Goal: Complete application form: Complete application form

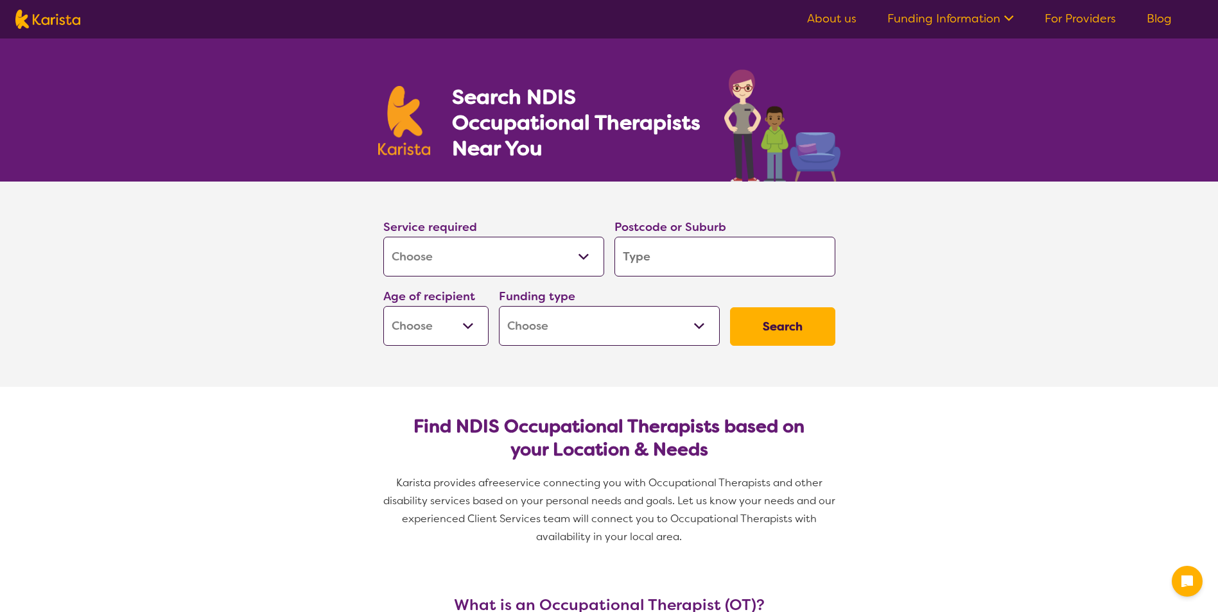
select select "[MEDICAL_DATA]"
click at [437, 254] on select "Allied Health Assistant Assessment ([MEDICAL_DATA] or [MEDICAL_DATA]) Behaviour…" at bounding box center [493, 257] width 221 height 40
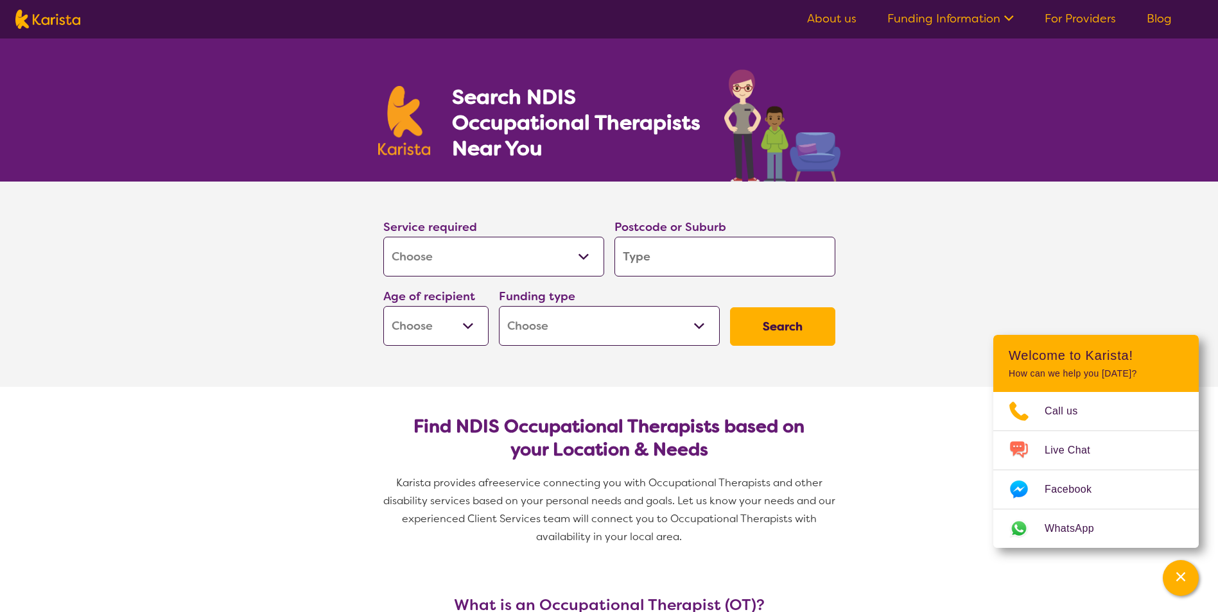
click at [179, 264] on section "Service required Allied Health Assistant Assessment ([MEDICAL_DATA] or [MEDICAL…" at bounding box center [609, 284] width 1218 height 205
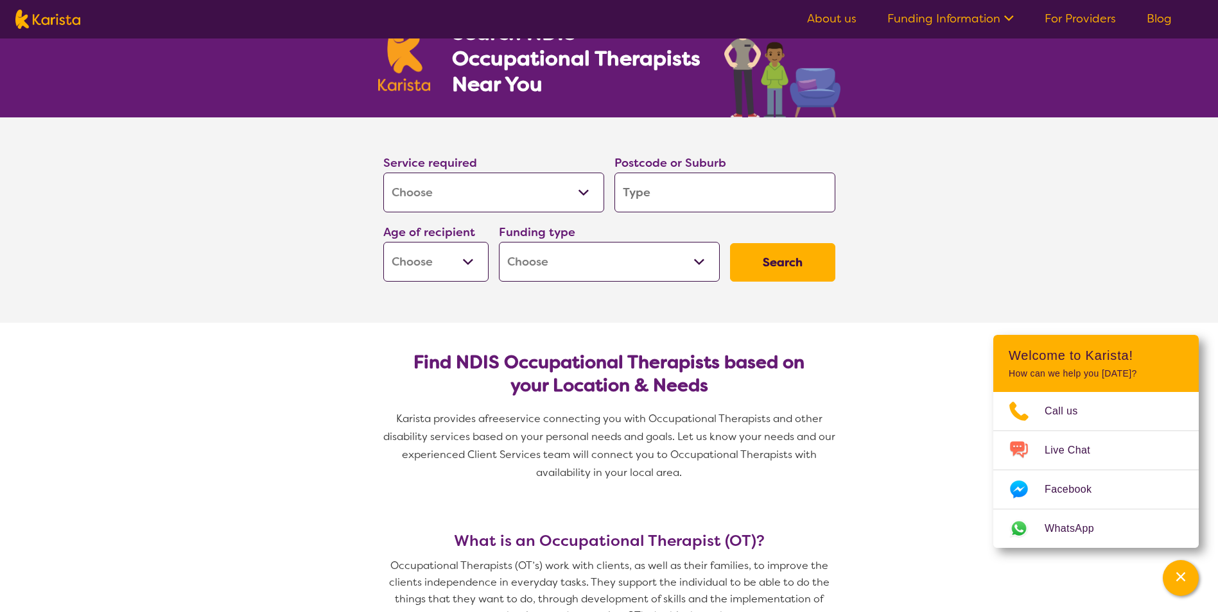
click at [451, 192] on select "Allied Health Assistant Assessment ([MEDICAL_DATA] or [MEDICAL_DATA]) Behaviour…" at bounding box center [493, 193] width 221 height 40
click at [383, 173] on select "Allied Health Assistant Assessment ([MEDICAL_DATA] or [MEDICAL_DATA]) Behaviour…" at bounding box center [493, 193] width 221 height 40
click at [679, 169] on label "Postcode or Suburb" at bounding box center [670, 162] width 112 height 15
click at [668, 187] on input "search" at bounding box center [724, 193] width 221 height 40
click at [707, 198] on input "search" at bounding box center [724, 193] width 221 height 40
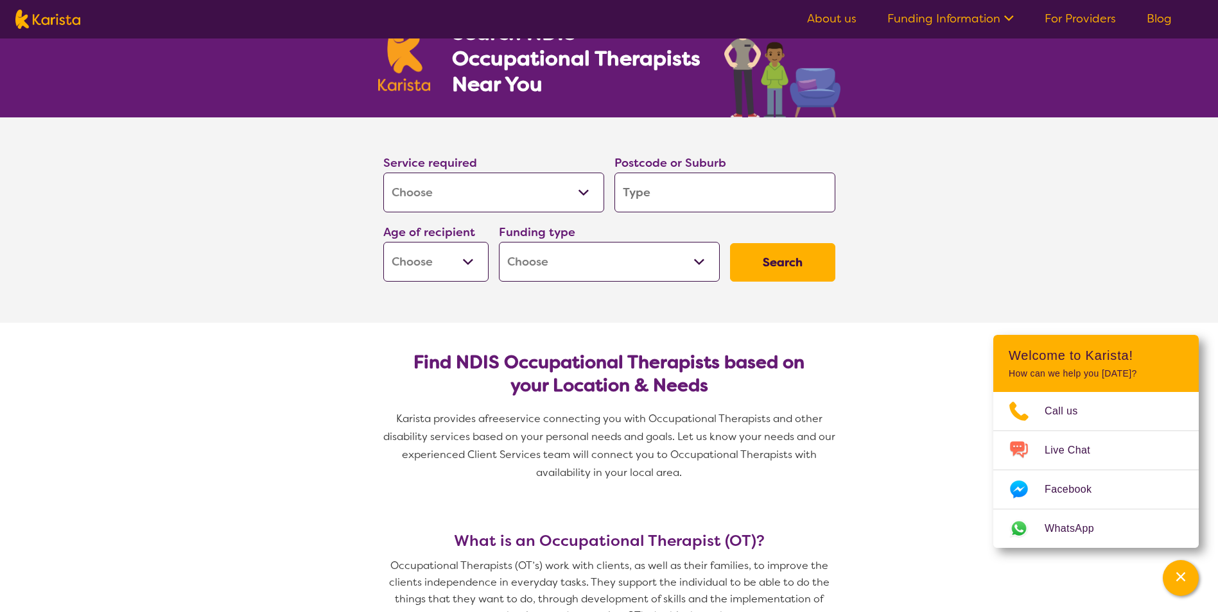
type input "3"
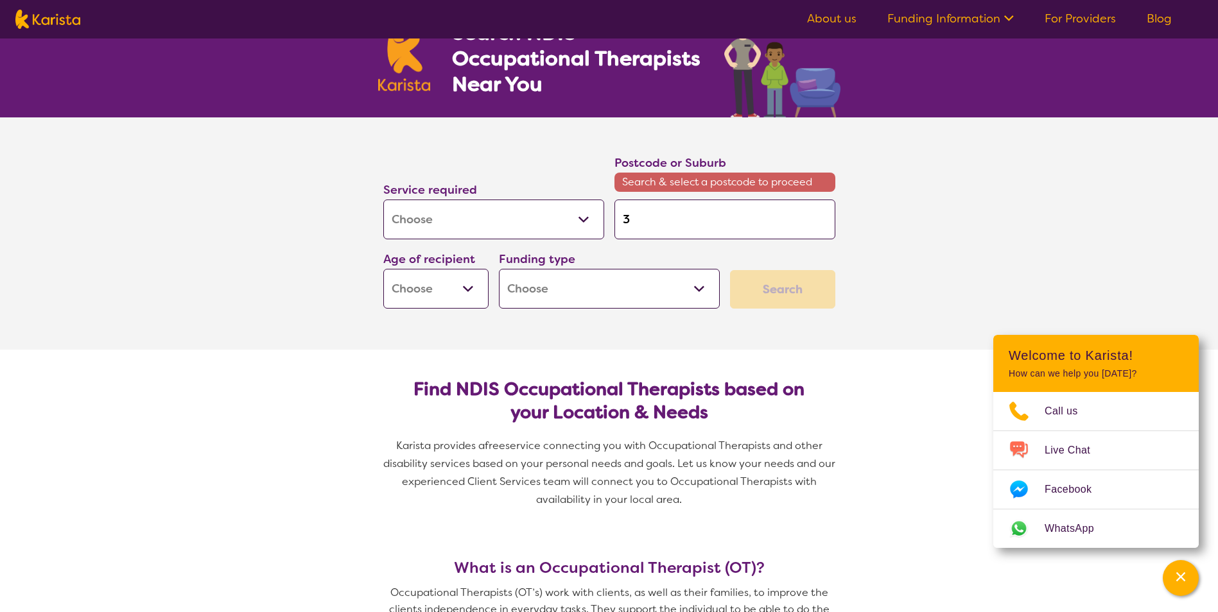
type input "36"
type input "363"
type input "3631"
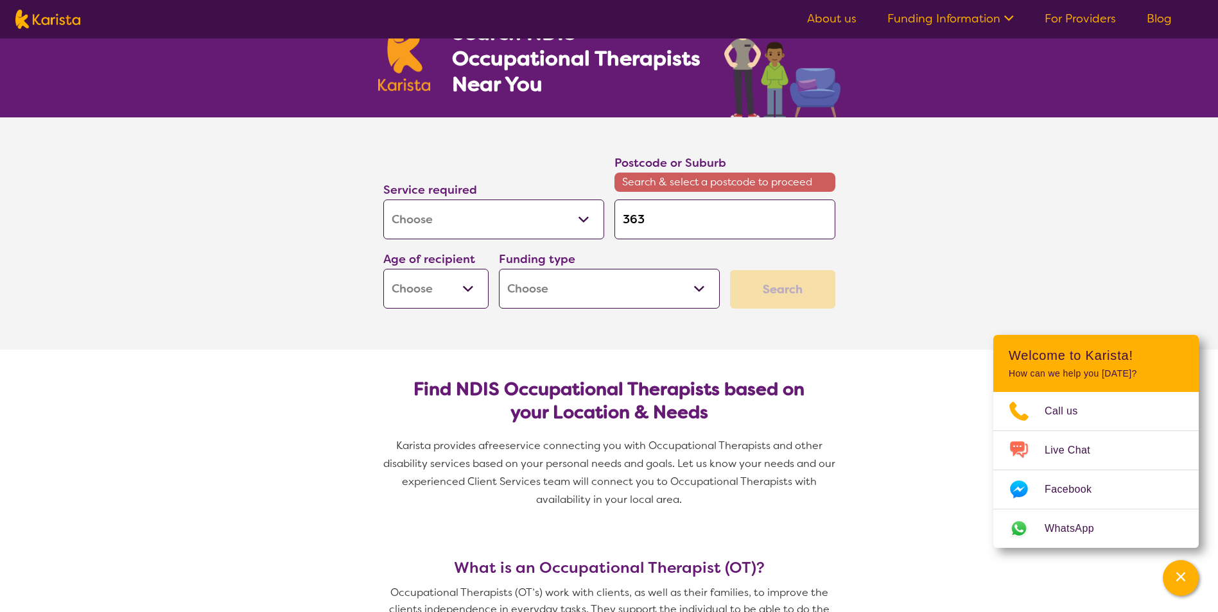
type input "3631"
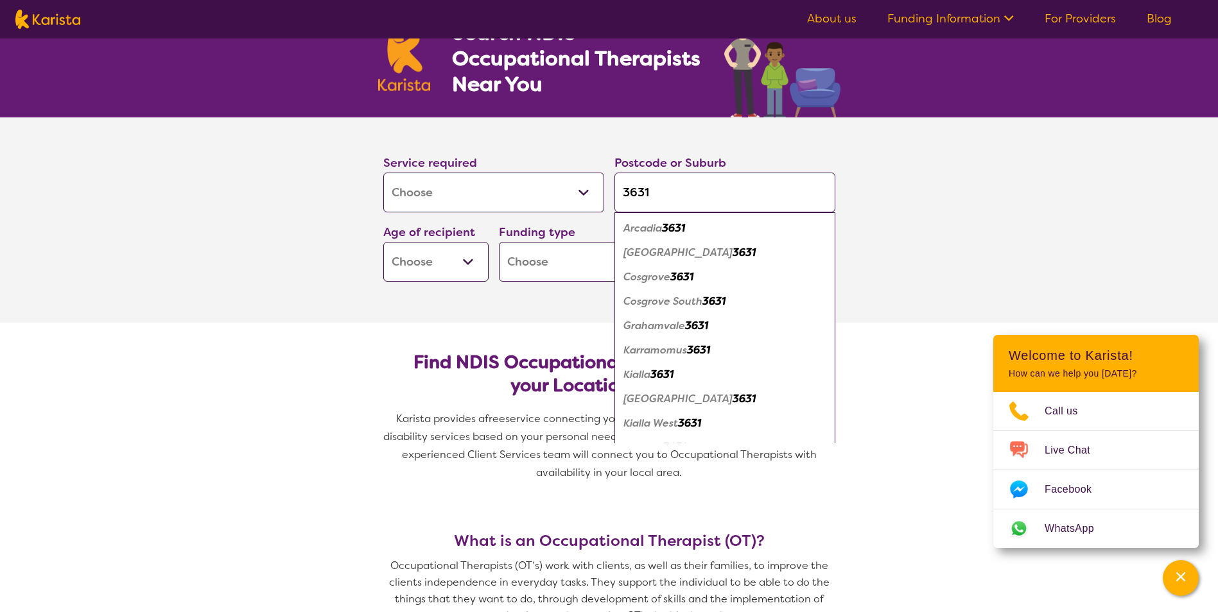
type input "3631"
click at [419, 260] on select "Early Childhood - 0 to 9 Child - 10 to 11 Adolescent - 12 to 17 Adult - 18 to 6…" at bounding box center [435, 262] width 105 height 40
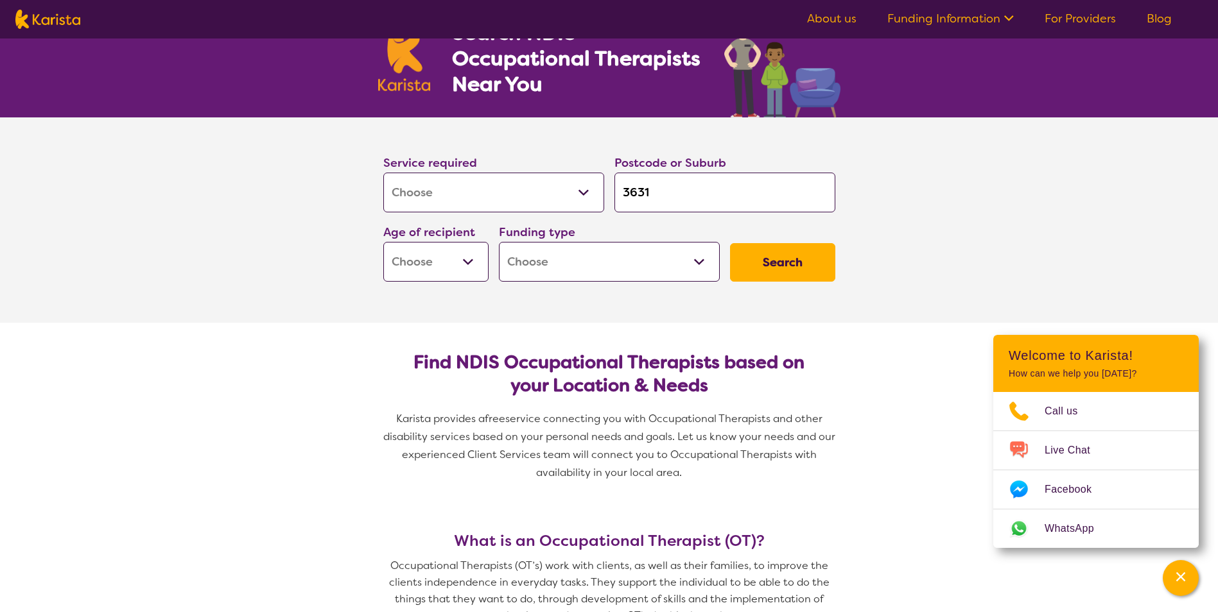
click at [409, 392] on h2 "Find NDIS Occupational Therapists based on your Location & Needs" at bounding box center [609, 374] width 431 height 46
click at [451, 257] on select "Early Childhood - 0 to 9 Child - 10 to 11 Adolescent - 12 to 17 Adult - 18 to 6…" at bounding box center [435, 262] width 105 height 40
select select "CH"
click at [383, 242] on select "Early Childhood - 0 to 9 Child - 10 to 11 Adolescent - 12 to 17 Adult - 18 to 6…" at bounding box center [435, 262] width 105 height 40
select select "CH"
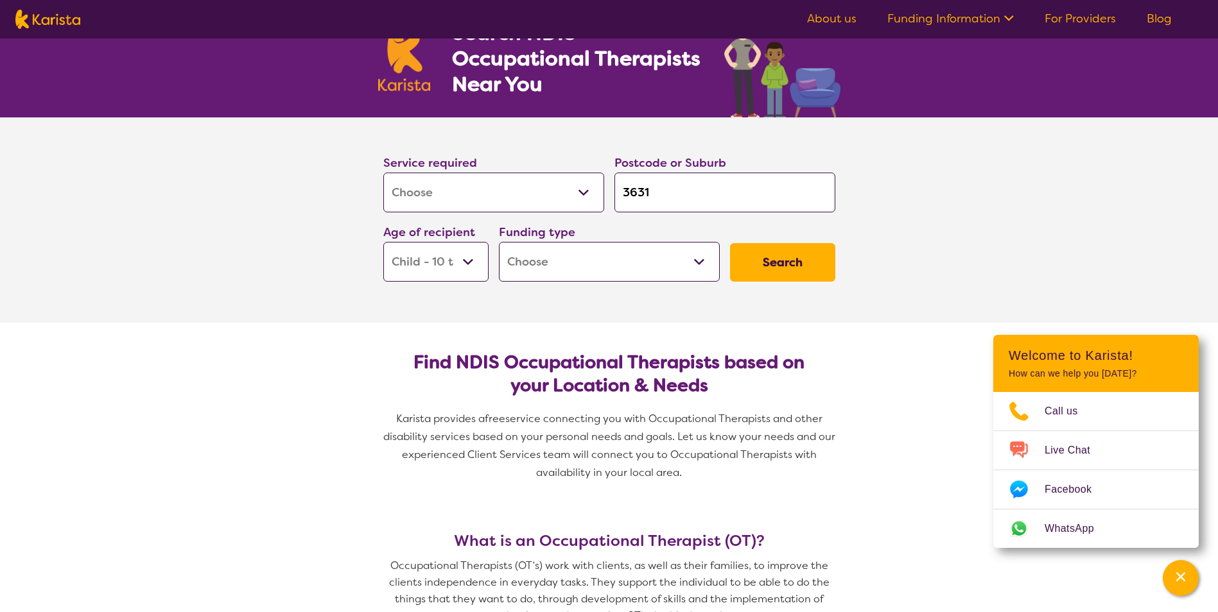
click at [521, 277] on select "Home Care Package (HCP) National Disability Insurance Scheme (NDIS) I don't know" at bounding box center [609, 262] width 221 height 40
select select "NDIS"
click at [499, 242] on select "Home Care Package (HCP) National Disability Insurance Scheme (NDIS) I don't know" at bounding box center [609, 262] width 221 height 40
select select "NDIS"
click at [743, 272] on button "Search" at bounding box center [782, 262] width 105 height 39
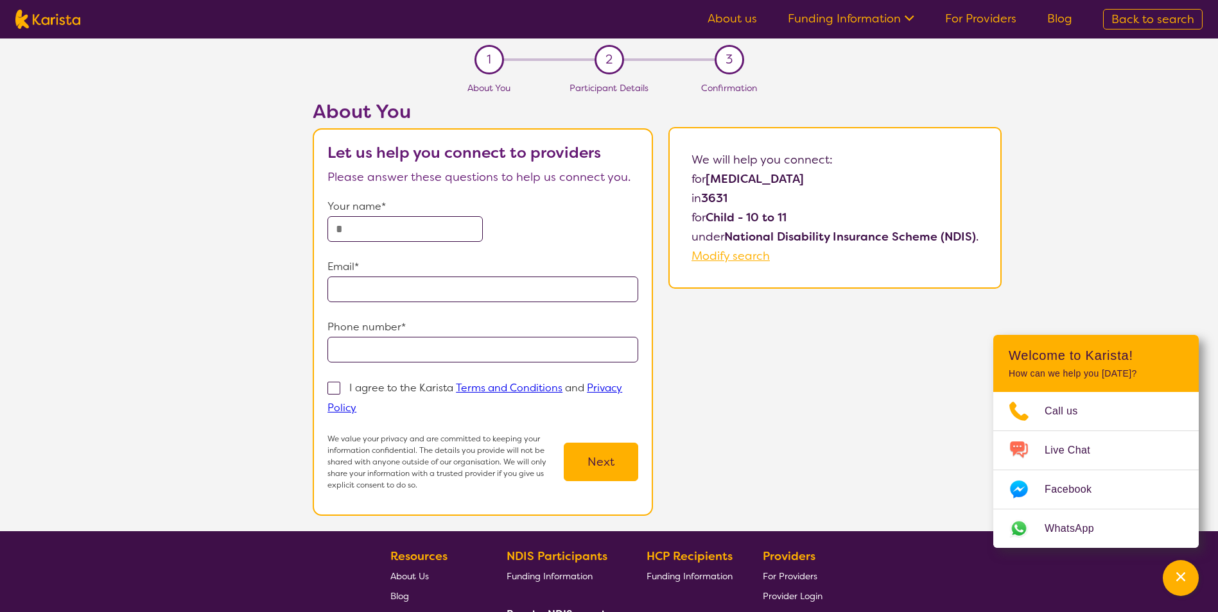
click at [411, 228] on input "text" at bounding box center [404, 229] width 155 height 26
type input "**********"
click at [369, 286] on input "email" at bounding box center [482, 290] width 311 height 26
type input "**********"
click at [365, 345] on input "tel" at bounding box center [482, 350] width 311 height 26
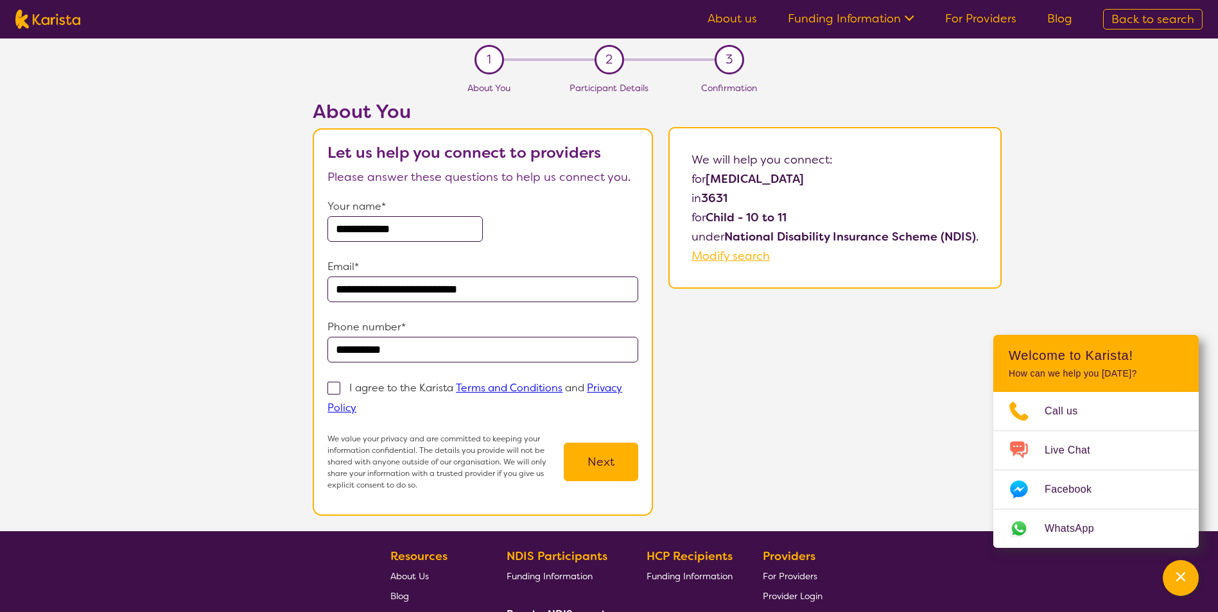
type input "**********"
click at [337, 383] on span at bounding box center [333, 388] width 13 height 13
click at [356, 403] on input "I agree to the Karista Terms and Conditions and Privacy Policy" at bounding box center [360, 407] width 8 height 8
checkbox input "true"
click at [613, 462] on button "Next" at bounding box center [601, 462] width 74 height 39
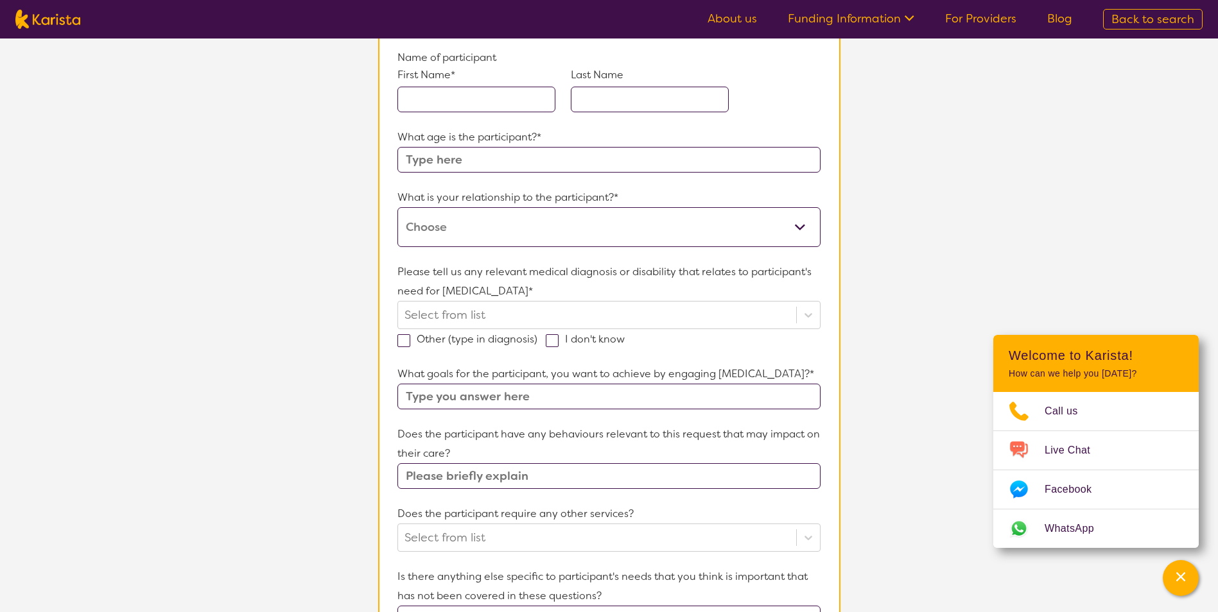
scroll to position [64, 0]
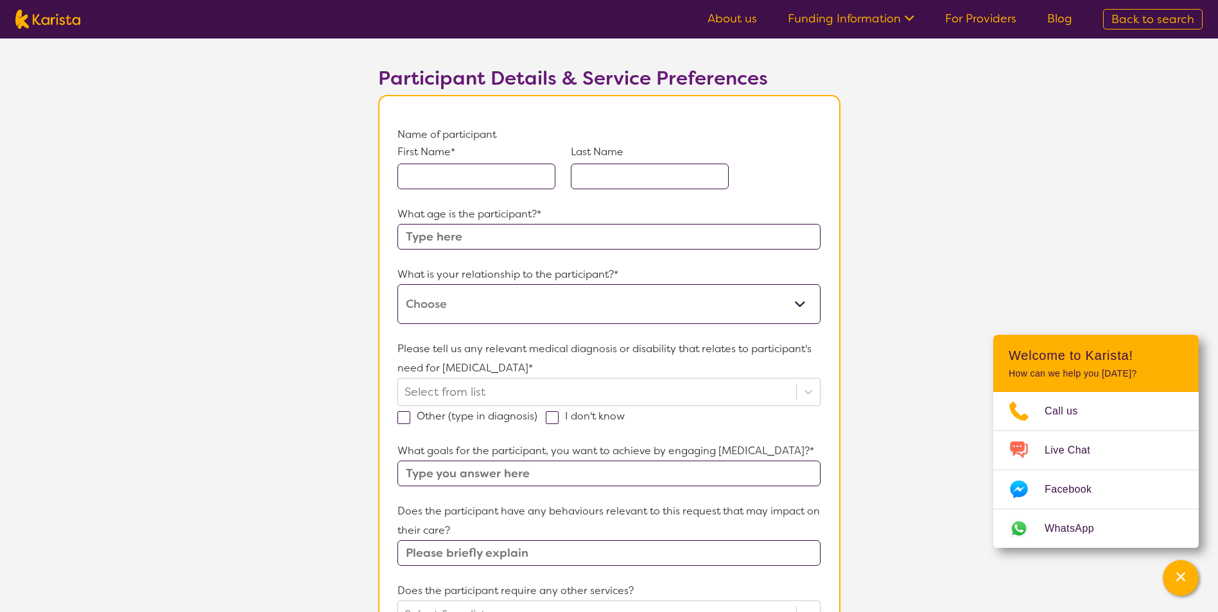
click at [425, 178] on input "text" at bounding box center [476, 177] width 158 height 26
type input "Ayaz"
click at [612, 178] on input "text" at bounding box center [650, 177] width 158 height 26
type input "[PERSON_NAME]"
click at [467, 235] on input "text" at bounding box center [608, 237] width 422 height 26
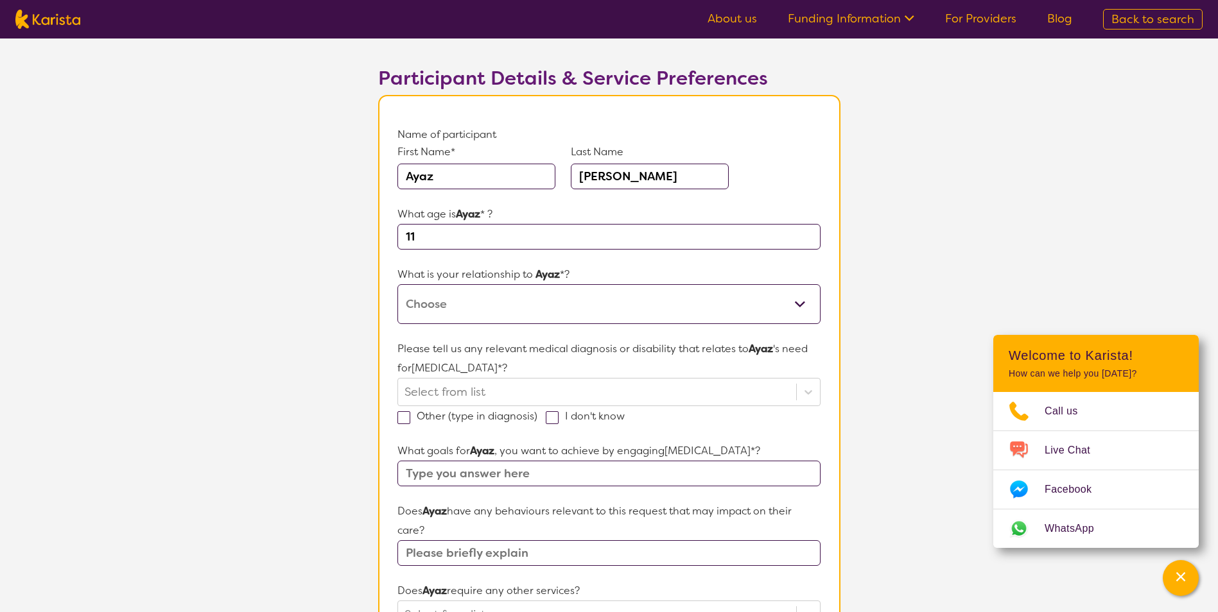
type input "11"
click at [465, 297] on select "This request is for myself I am their parent I am their child I am their spouse…" at bounding box center [608, 304] width 422 height 40
select select "I am their Support Coordinator"
click at [397, 284] on select "This request is for myself I am their parent I am their child I am their spouse…" at bounding box center [608, 304] width 422 height 40
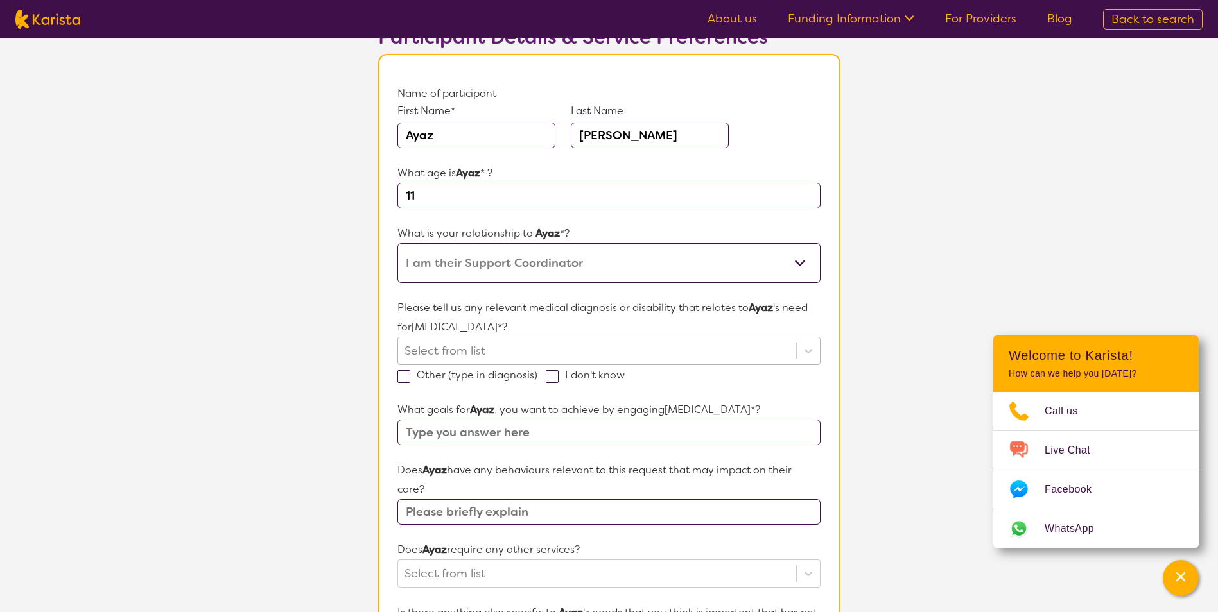
scroll to position [128, 0]
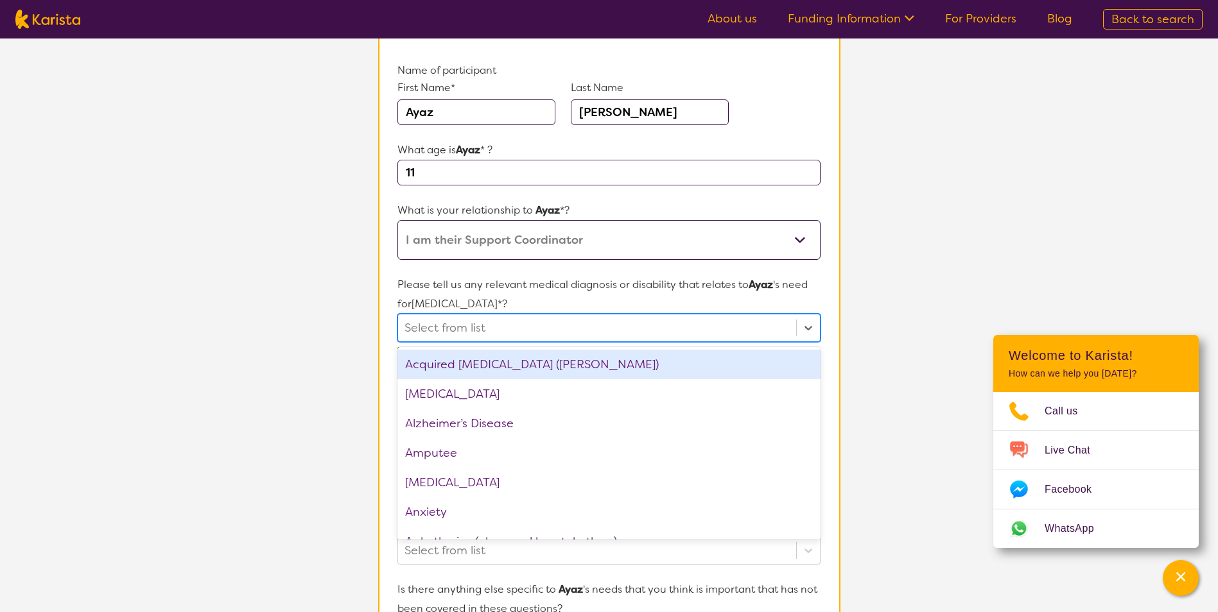
click at [621, 326] on div at bounding box center [596, 328] width 385 height 22
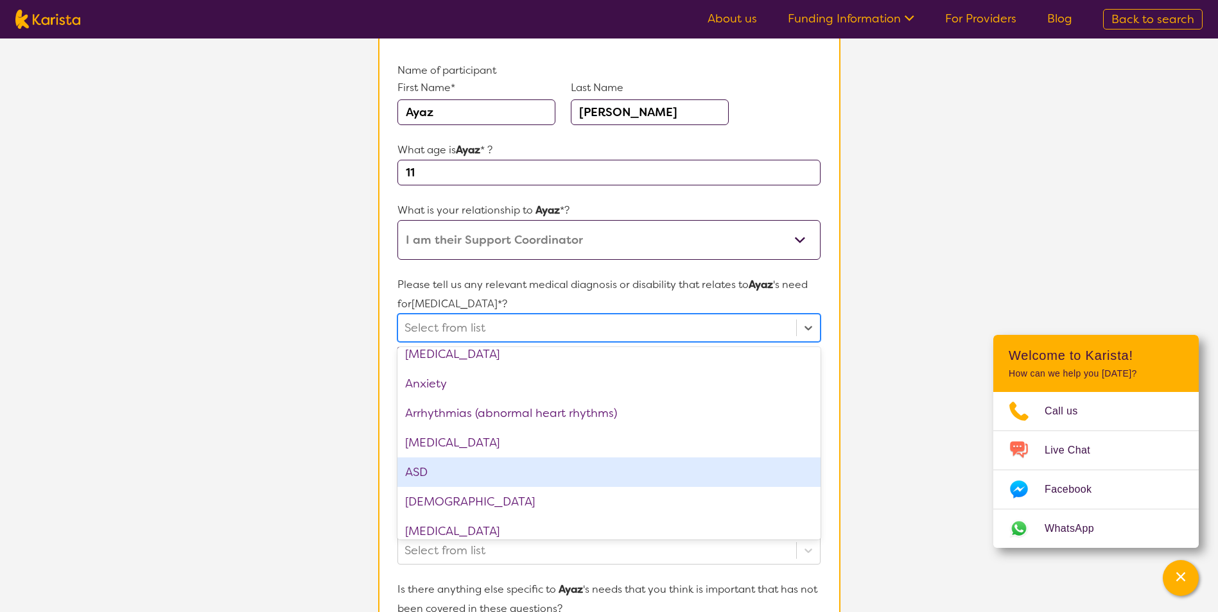
click at [434, 461] on div "ASD" at bounding box center [608, 473] width 422 height 30
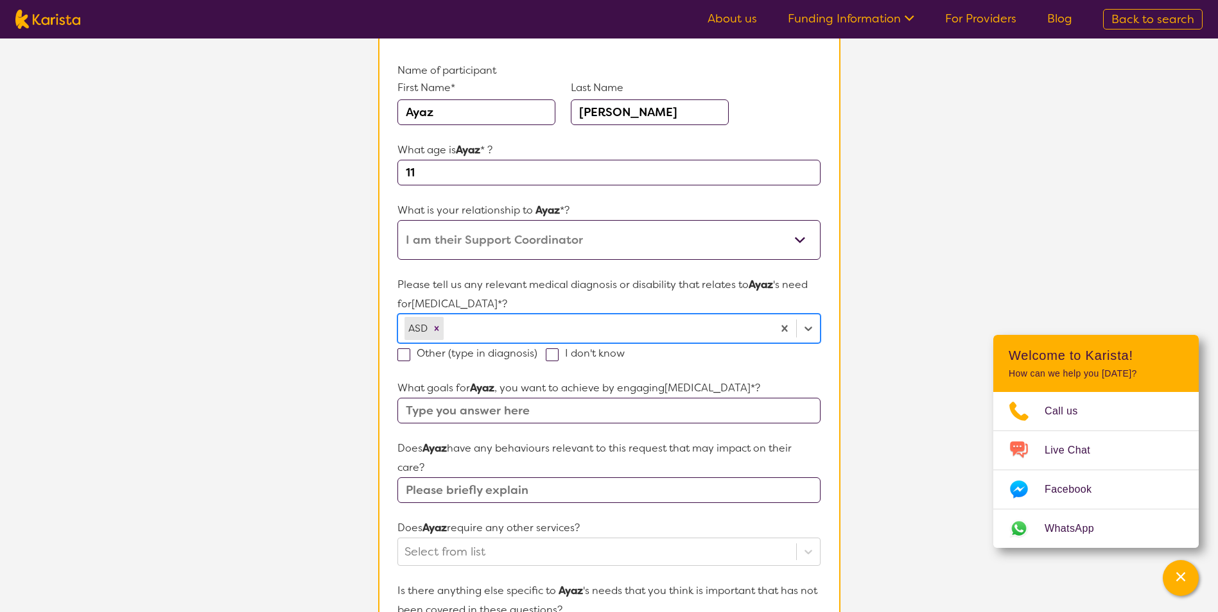
click at [496, 326] on div at bounding box center [606, 329] width 320 height 22
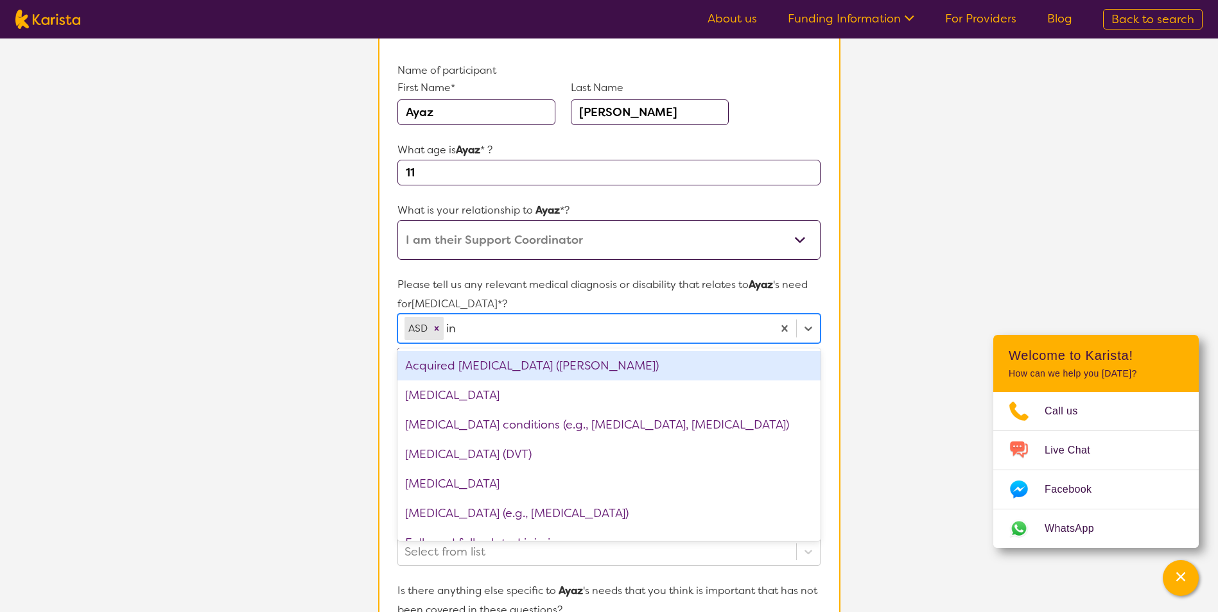
type input "i"
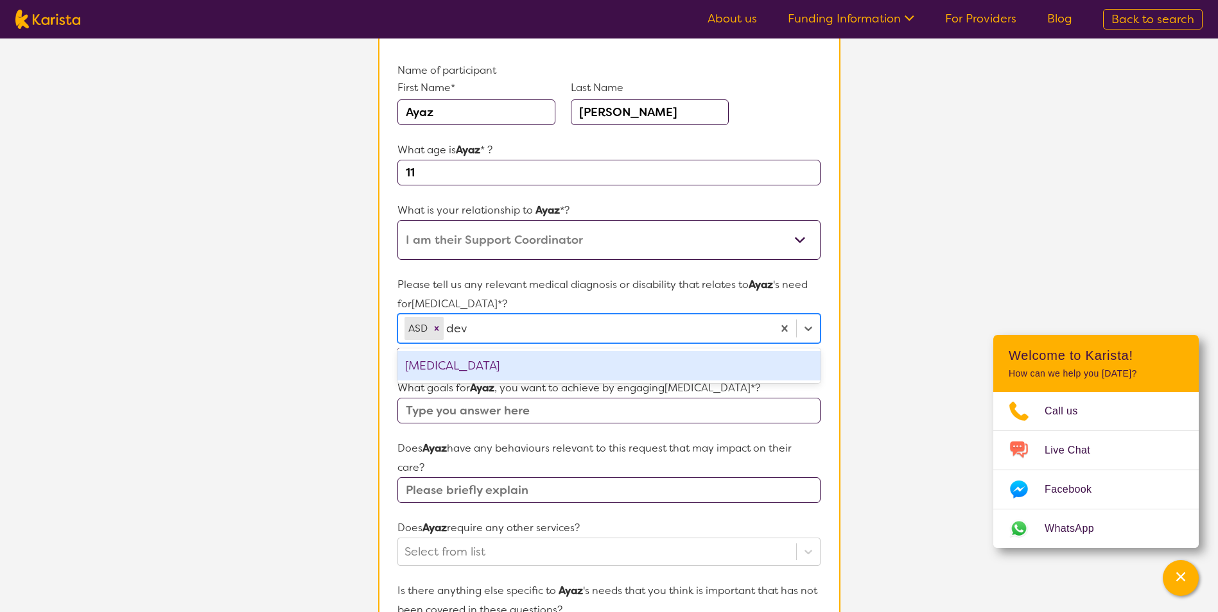
type input "deve"
click at [487, 354] on div "[MEDICAL_DATA]" at bounding box center [608, 366] width 422 height 30
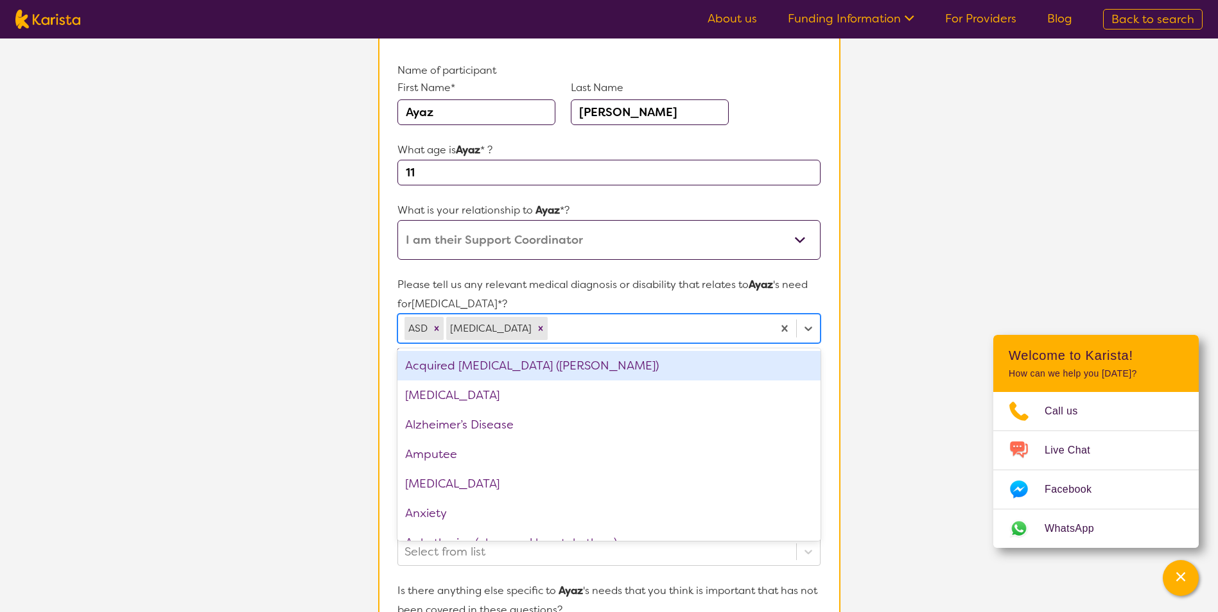
click at [273, 266] on section "L About You 2 Participant Details 3 Confirmation Participant Details & Service …" at bounding box center [609, 476] width 1218 height 1133
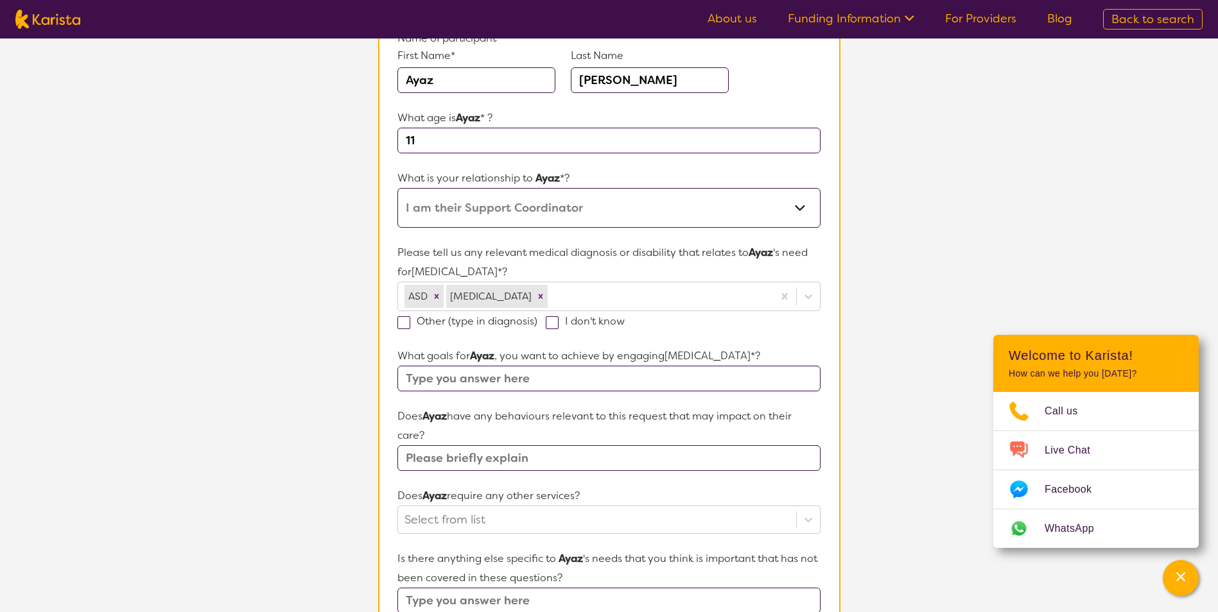
scroll to position [193, 0]
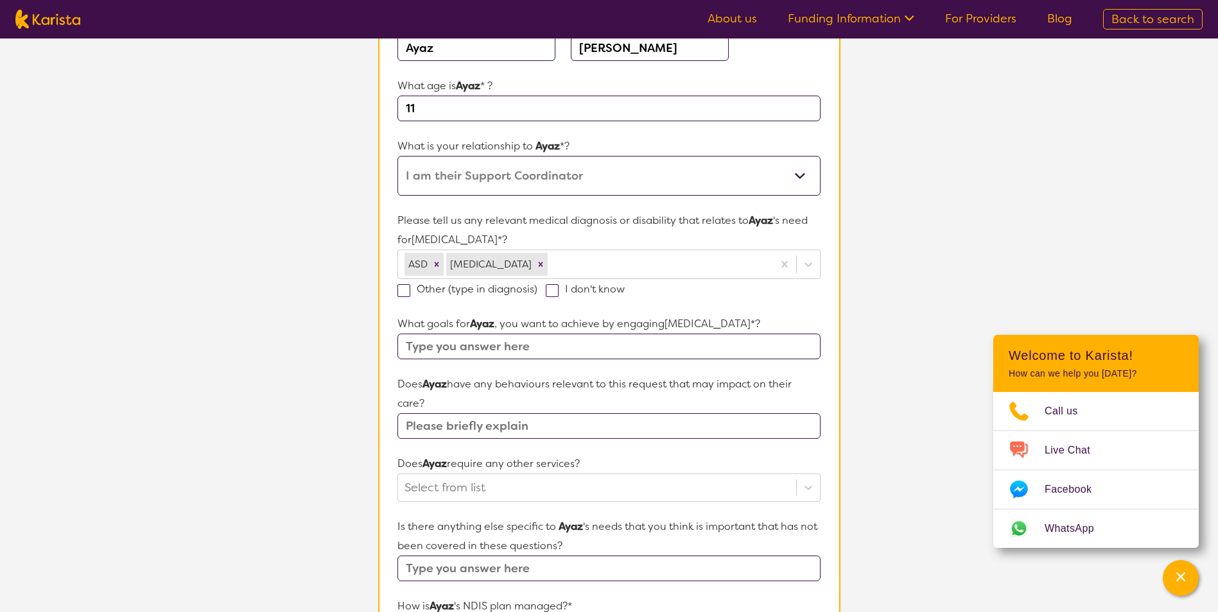
click at [515, 349] on input "text" at bounding box center [608, 347] width 422 height 26
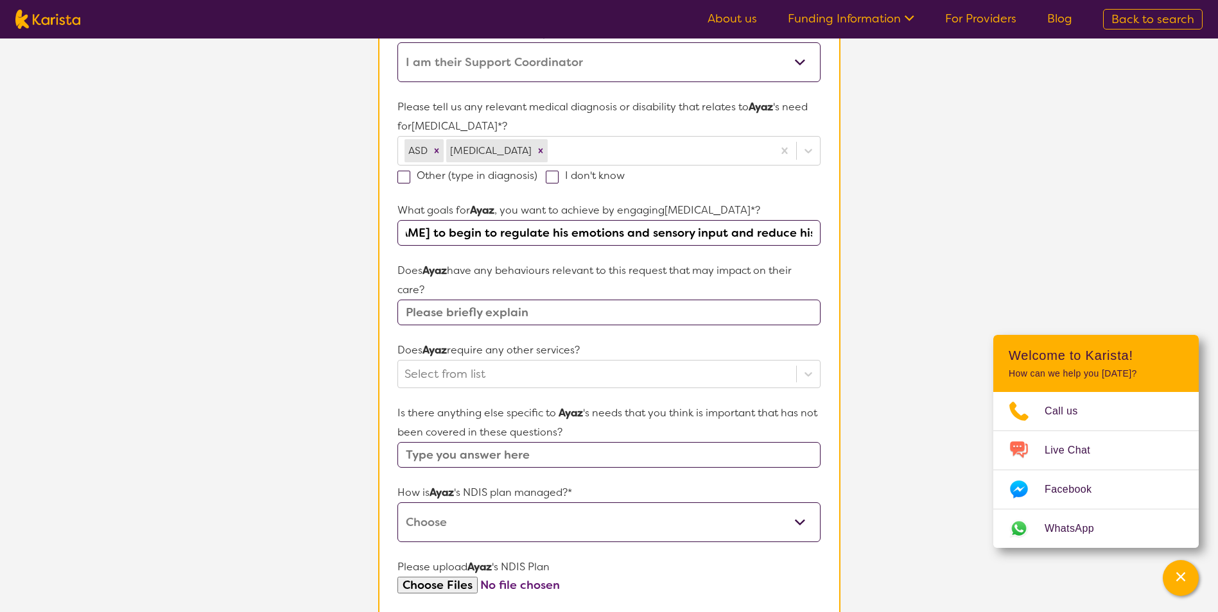
scroll to position [321, 0]
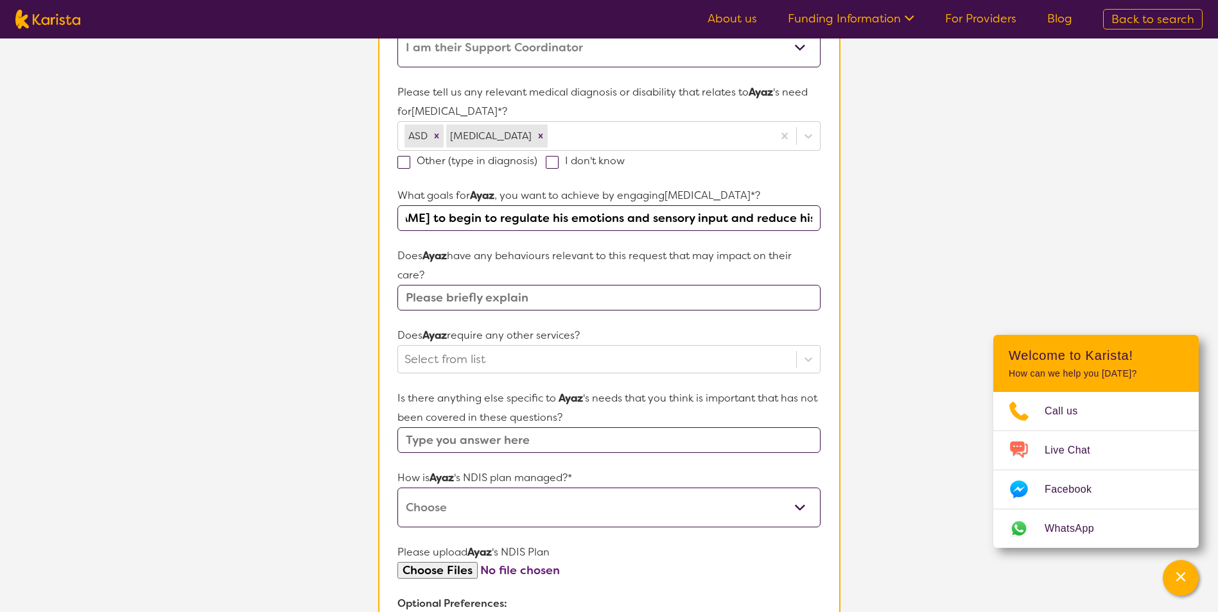
type input "[PERSON_NAME] (mother) would like [PERSON_NAME] to begin to regulate his emotio…"
click at [418, 290] on input "text" at bounding box center [608, 298] width 422 height 26
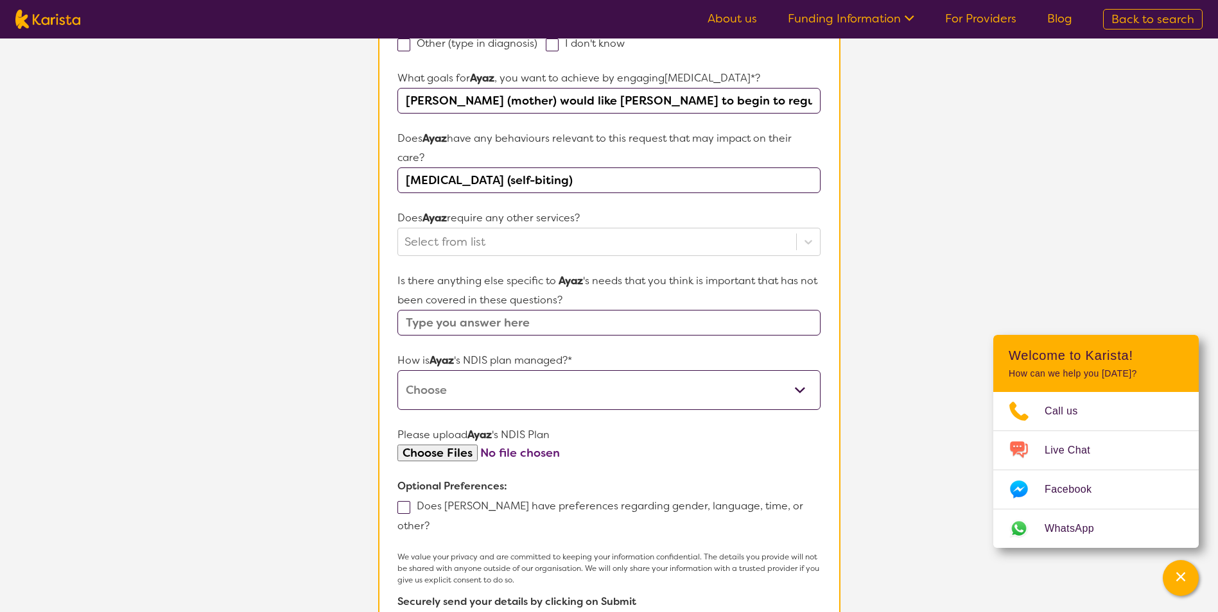
scroll to position [449, 0]
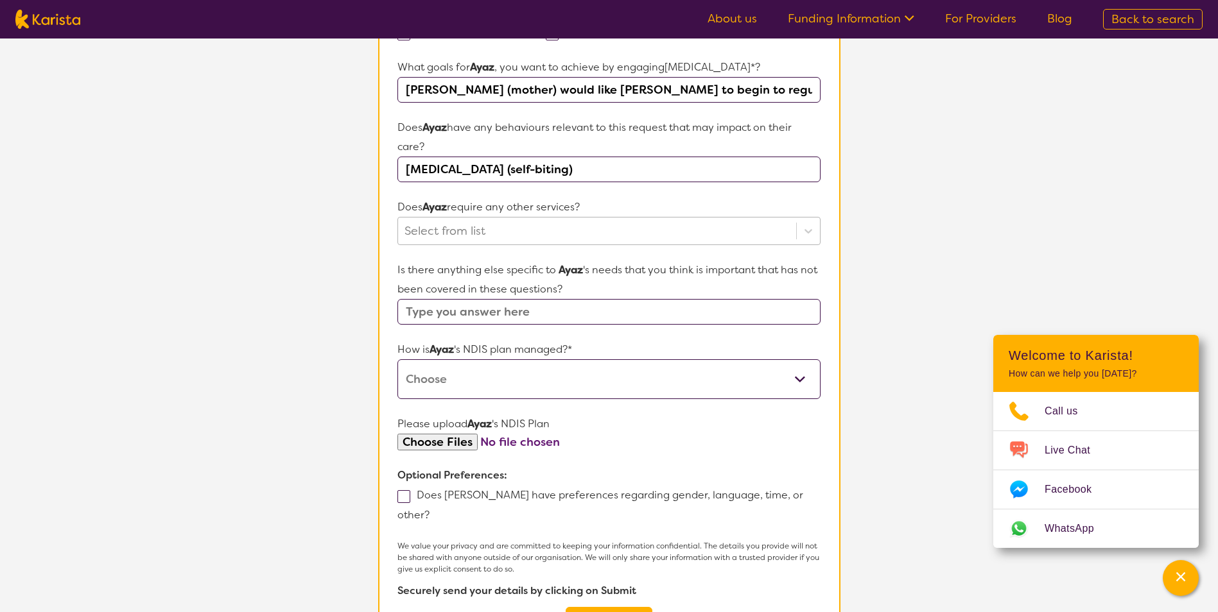
type input "[MEDICAL_DATA] (self-biting)"
click at [484, 223] on div at bounding box center [596, 231] width 385 height 22
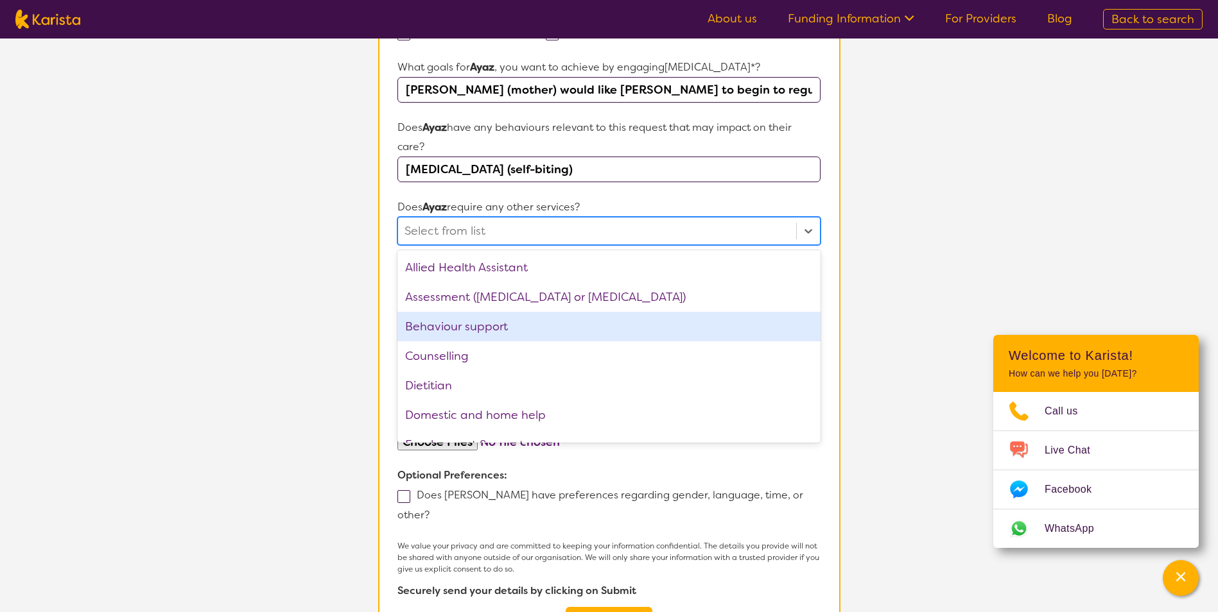
click at [459, 333] on div "Behaviour support" at bounding box center [608, 327] width 422 height 30
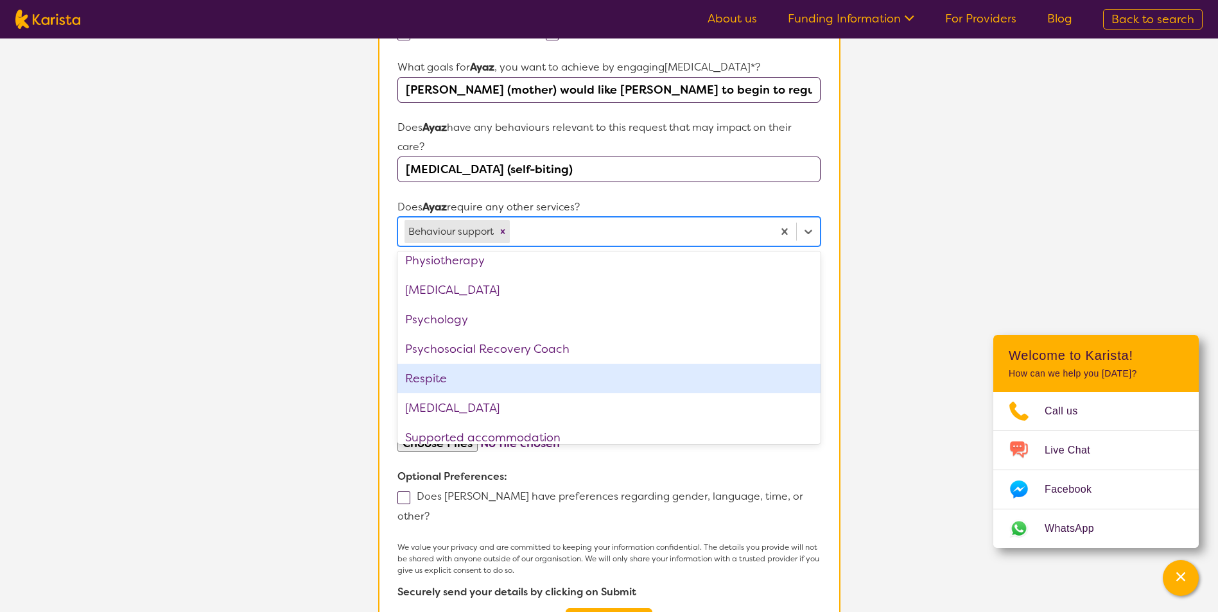
scroll to position [403, 0]
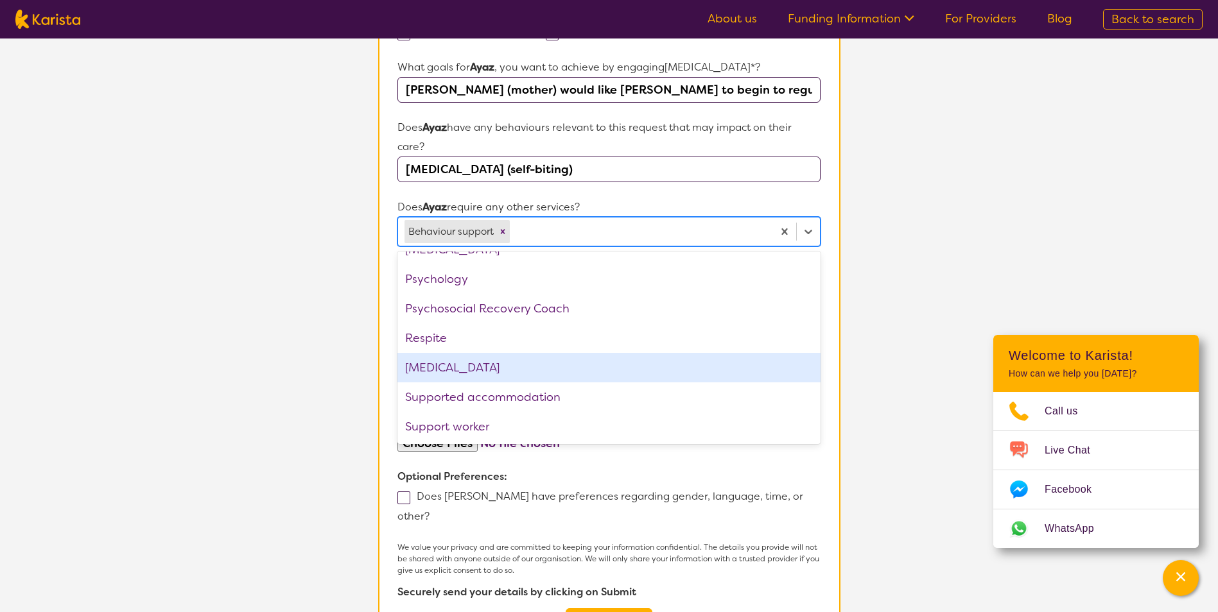
click at [444, 368] on div "[MEDICAL_DATA]" at bounding box center [608, 368] width 422 height 30
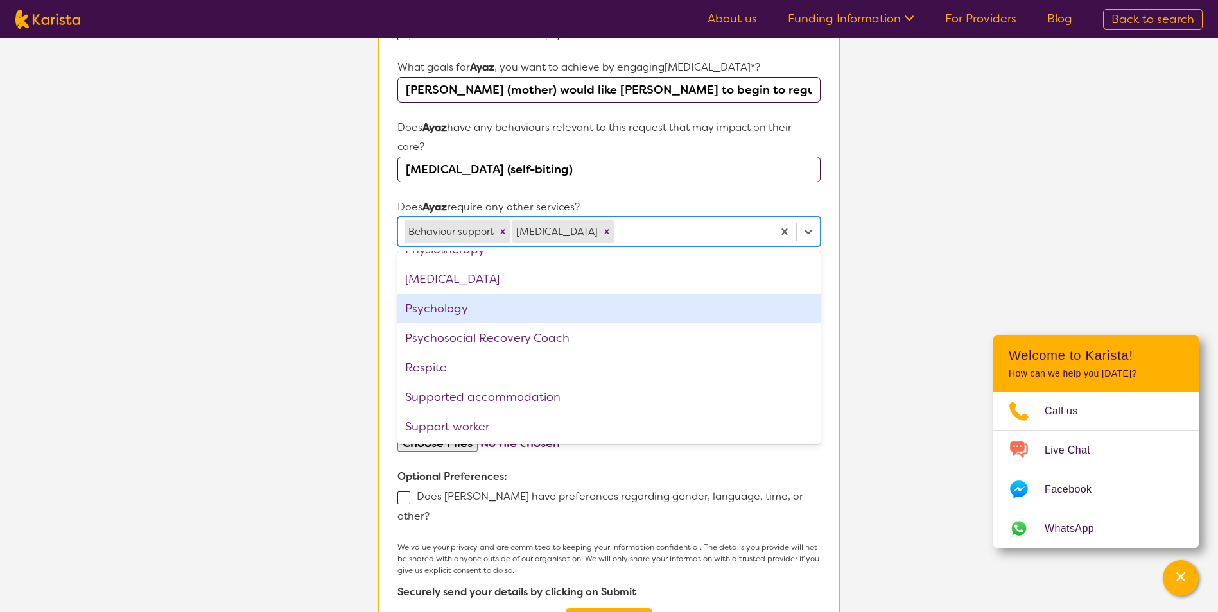
click at [259, 255] on section "L About You 2 Participant Details 3 Confirmation Participant Details & Service …" at bounding box center [609, 156] width 1218 height 1134
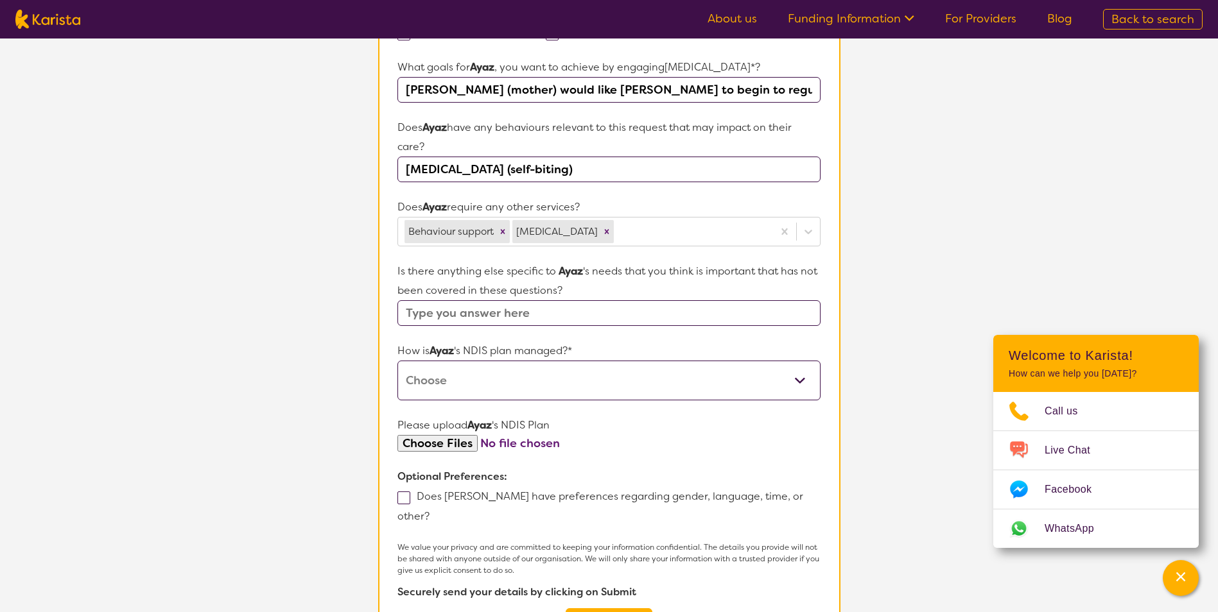
click at [498, 312] on input "text" at bounding box center [608, 313] width 422 height 26
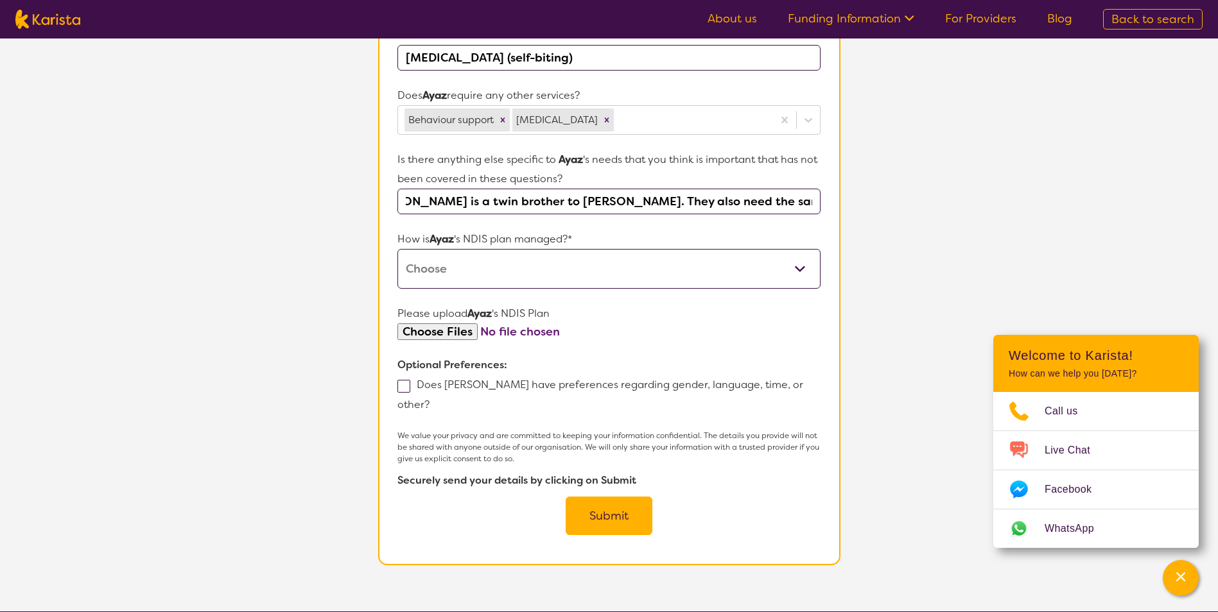
scroll to position [578, 0]
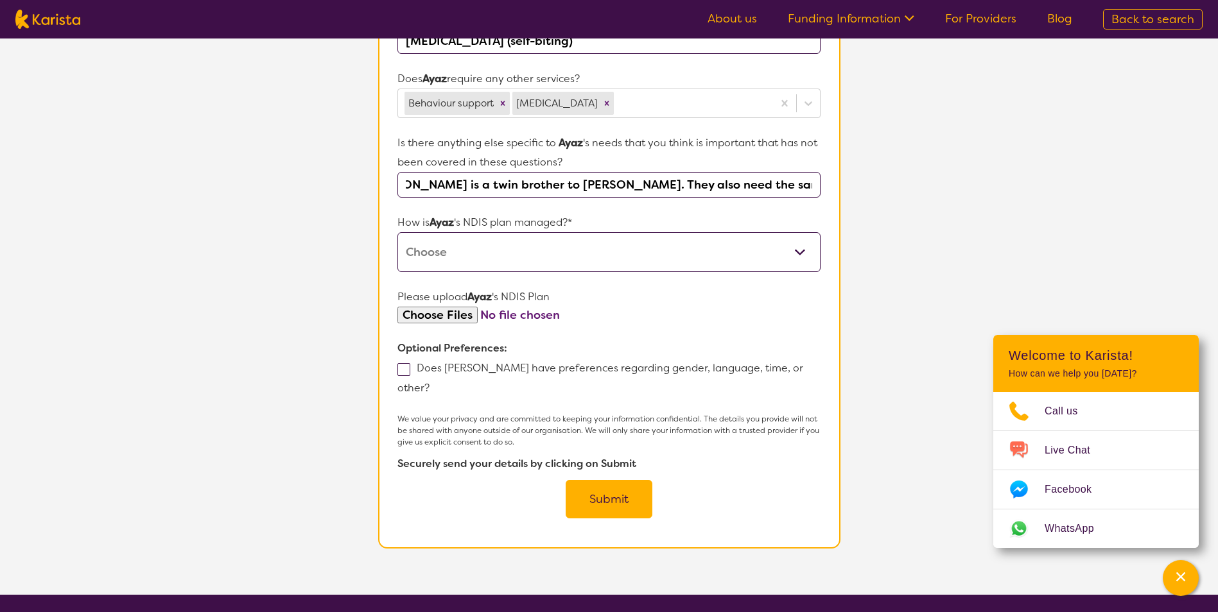
type input "[PERSON_NAME] is a twin brother to [PERSON_NAME]. They also need the same servi…"
click at [469, 235] on select "Self-managed NDIS plan Managed by a registered plan management provider (not th…" at bounding box center [608, 252] width 422 height 40
click at [454, 238] on select "Self-managed NDIS plan Managed by a registered plan management provider (not th…" at bounding box center [608, 252] width 422 height 40
select select "Plan Managed"
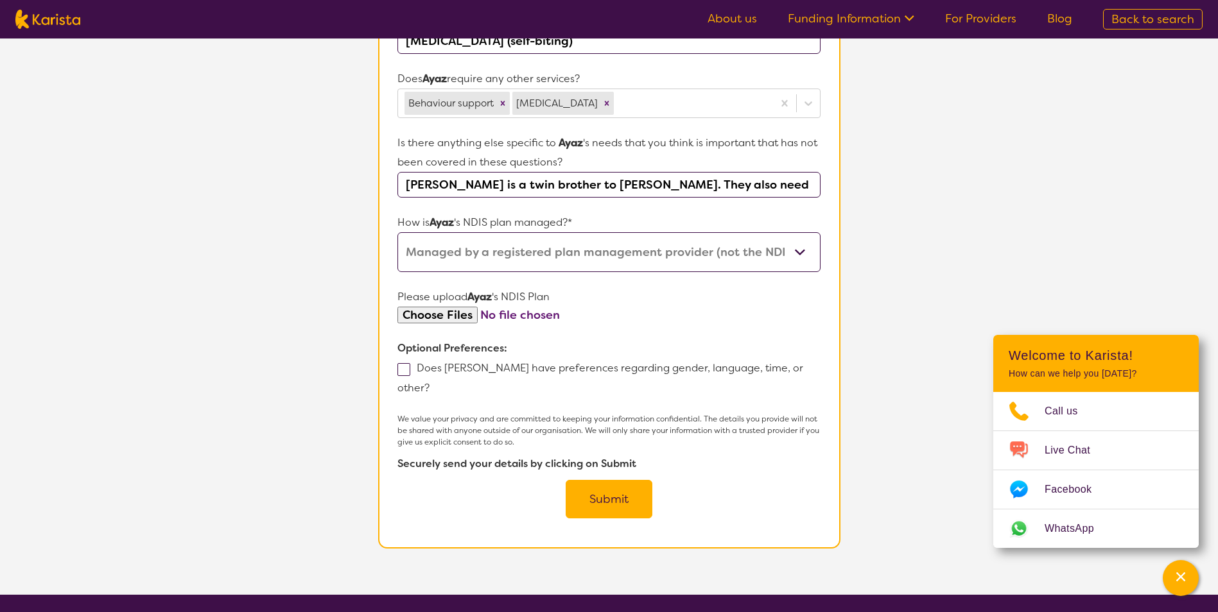
click at [397, 232] on select "Self-managed NDIS plan Managed by a registered plan management provider (not th…" at bounding box center [608, 252] width 422 height 40
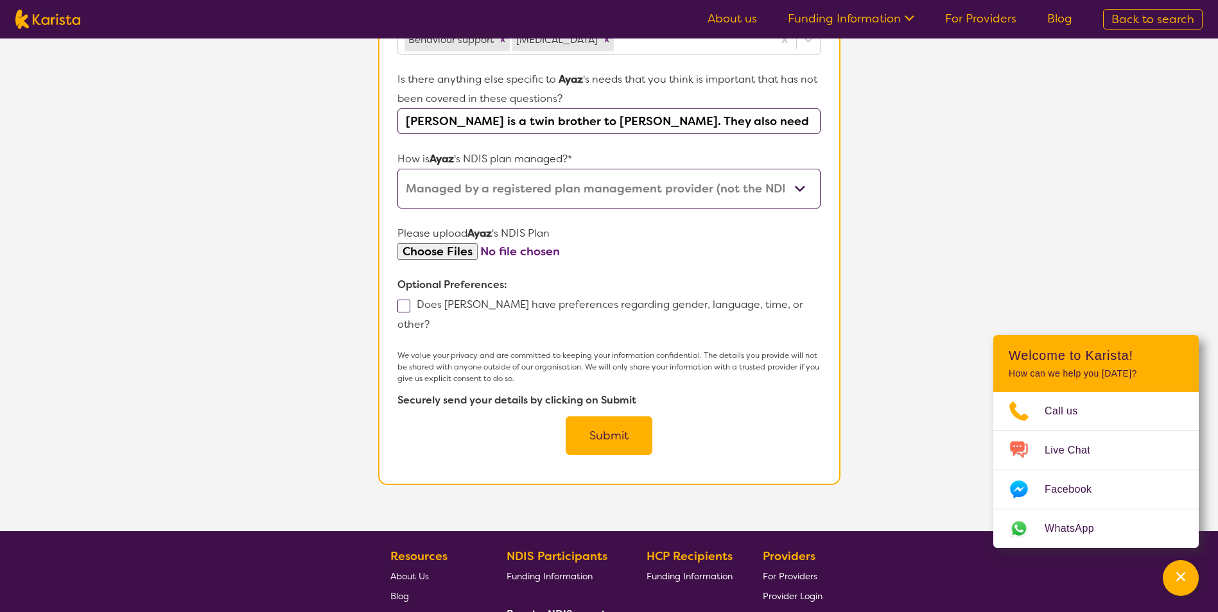
scroll to position [642, 0]
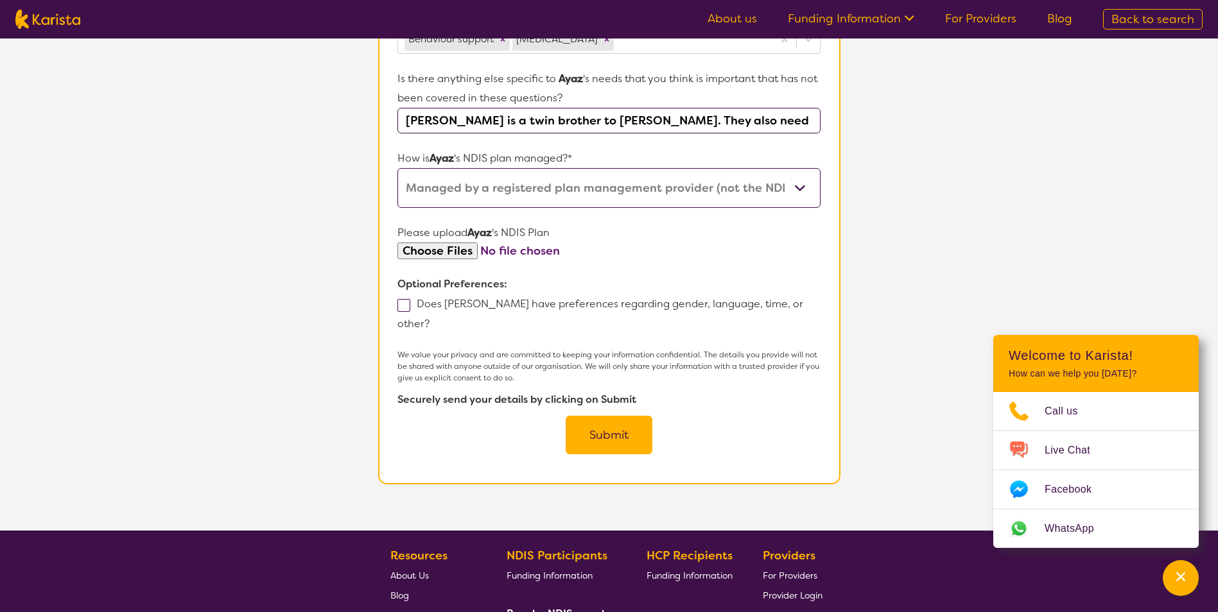
click at [406, 314] on div "Does [PERSON_NAME] have preferences regarding gender, language, time, or other?" at bounding box center [608, 314] width 422 height 40
click at [403, 300] on span at bounding box center [403, 305] width 13 height 13
click at [429, 319] on input "Does [PERSON_NAME] have preferences regarding gender, language, time, or other?" at bounding box center [433, 323] width 8 height 8
checkbox input "true"
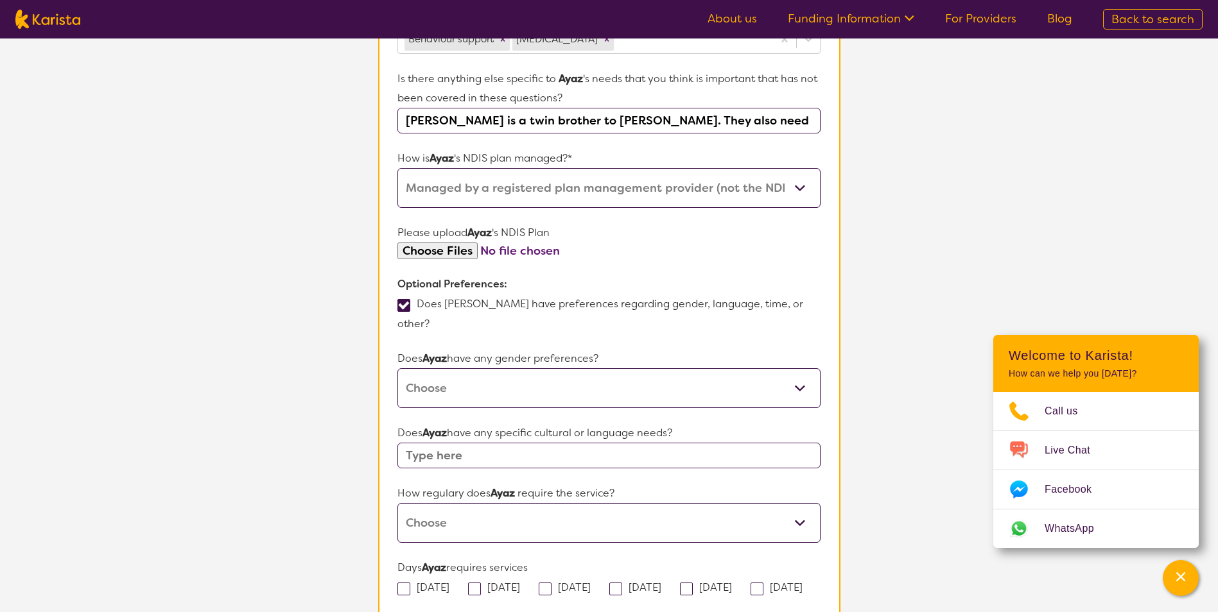
scroll to position [706, 0]
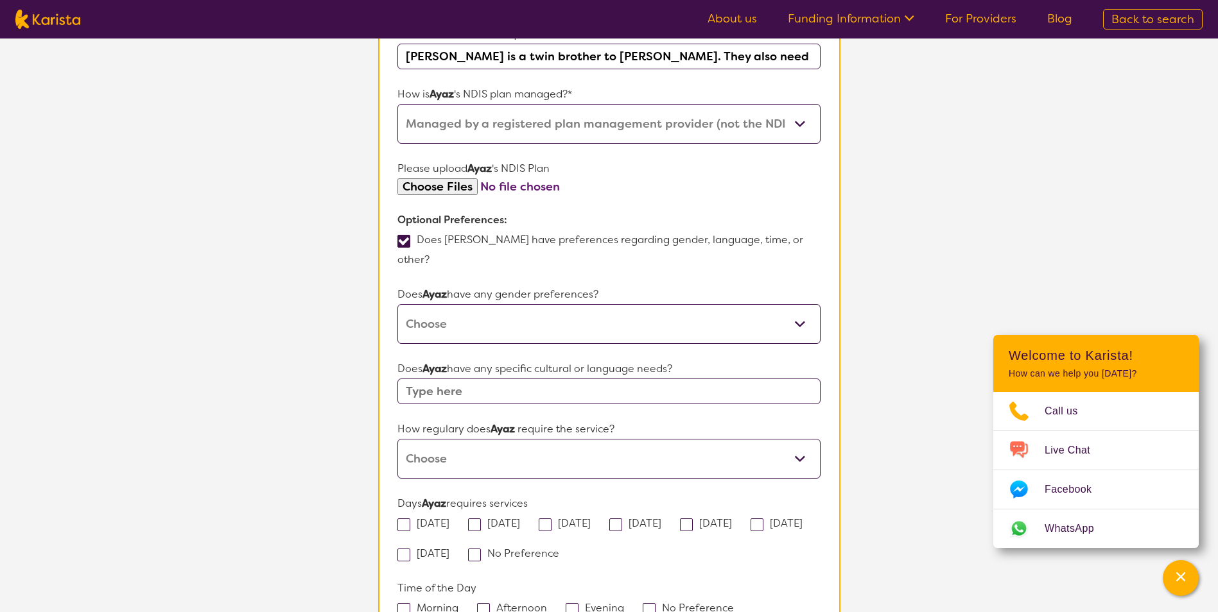
click at [456, 304] on select "[DEMOGRAPHIC_DATA] [DEMOGRAPHIC_DATA] Other No Preference" at bounding box center [608, 324] width 422 height 40
select select "No preference"
click at [397, 304] on select "[DEMOGRAPHIC_DATA] [DEMOGRAPHIC_DATA] Other No Preference" at bounding box center [608, 324] width 422 height 40
click at [485, 379] on input "text" at bounding box center [608, 392] width 422 height 26
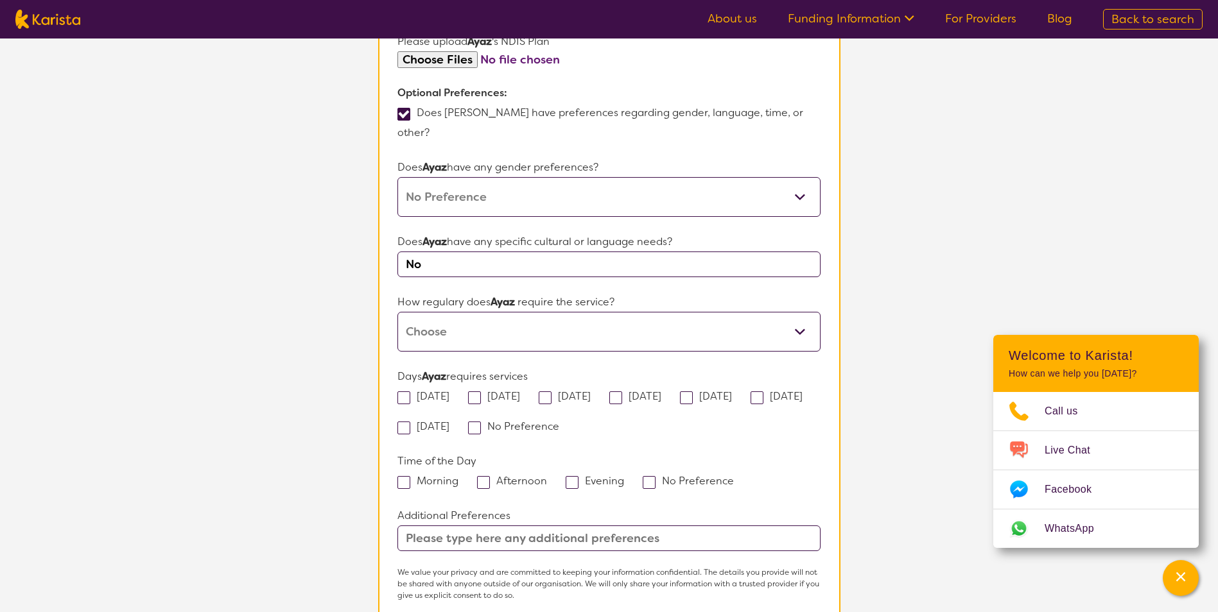
scroll to position [835, 0]
type input "No"
click at [415, 324] on select "Daily Twice a week Weekly Every fortnight Monthly Other" at bounding box center [608, 331] width 422 height 40
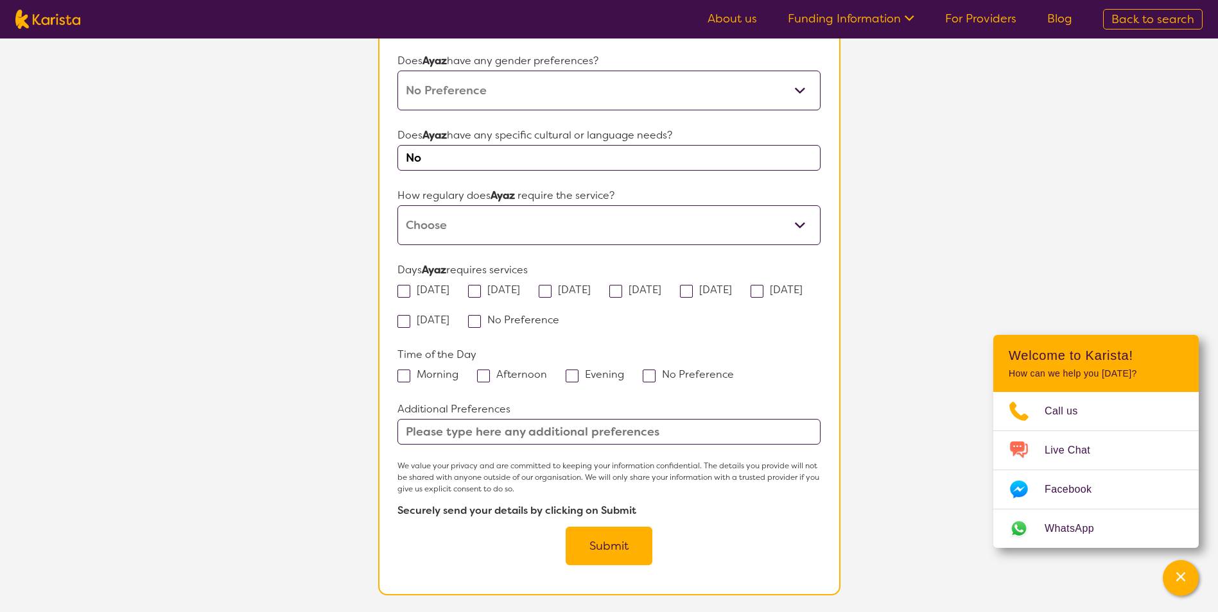
scroll to position [963, 0]
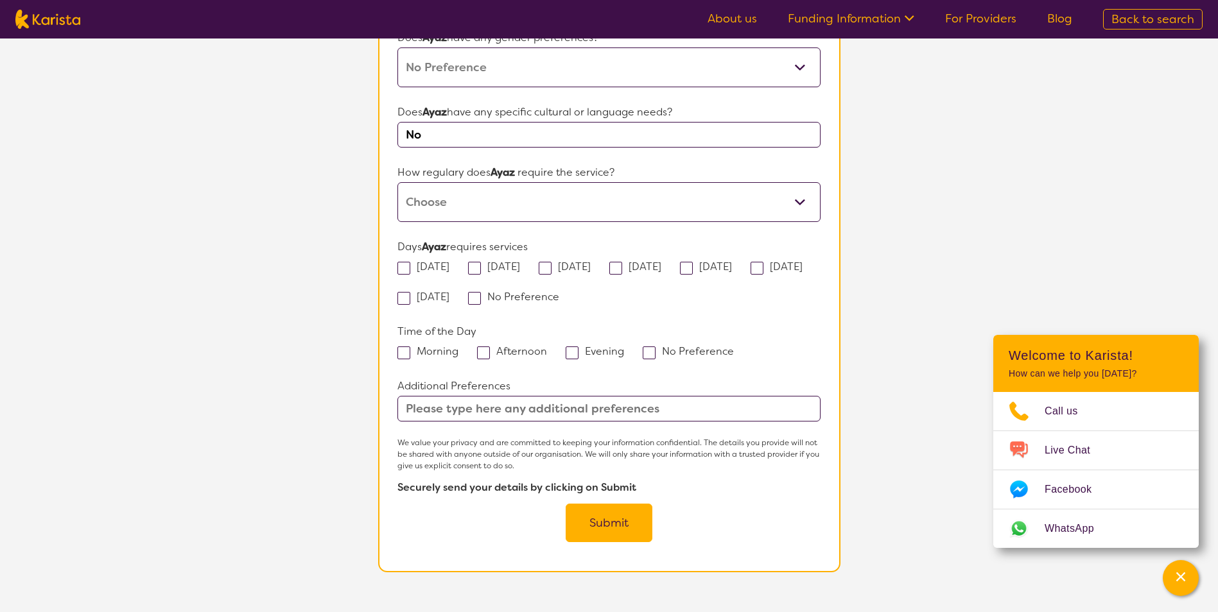
click at [428, 396] on input "text" at bounding box center [608, 409] width 422 height 26
click at [489, 347] on span at bounding box center [483, 353] width 13 height 13
click at [547, 347] on input "Afternoon" at bounding box center [551, 351] width 8 height 8
checkbox input "true"
click at [570, 347] on span at bounding box center [572, 353] width 13 height 13
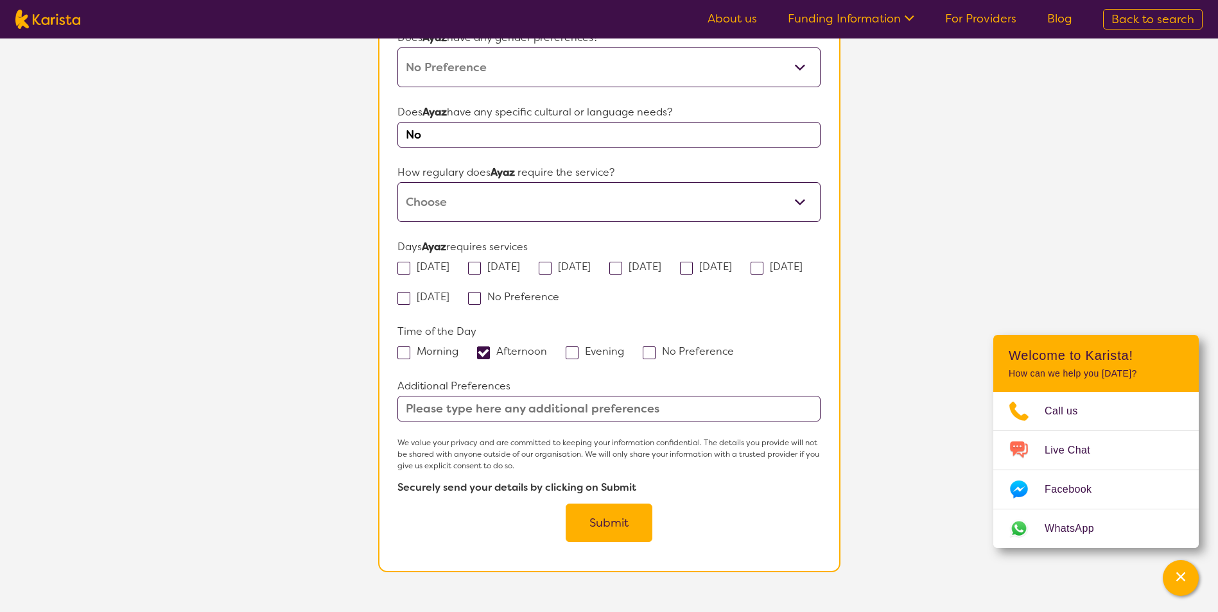
click at [624, 347] on input "Evening" at bounding box center [628, 351] width 8 height 8
checkbox input "true"
click at [481, 292] on span at bounding box center [474, 298] width 13 height 13
click at [566, 292] on input "No Preference" at bounding box center [563, 296] width 8 height 8
checkbox input "true"
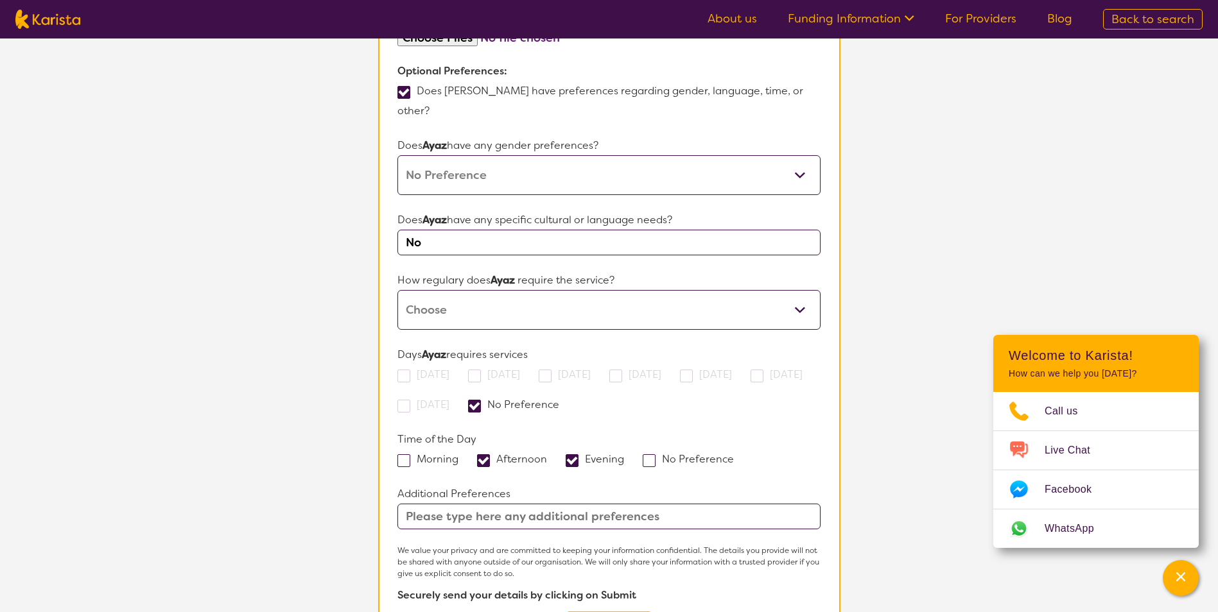
scroll to position [835, 0]
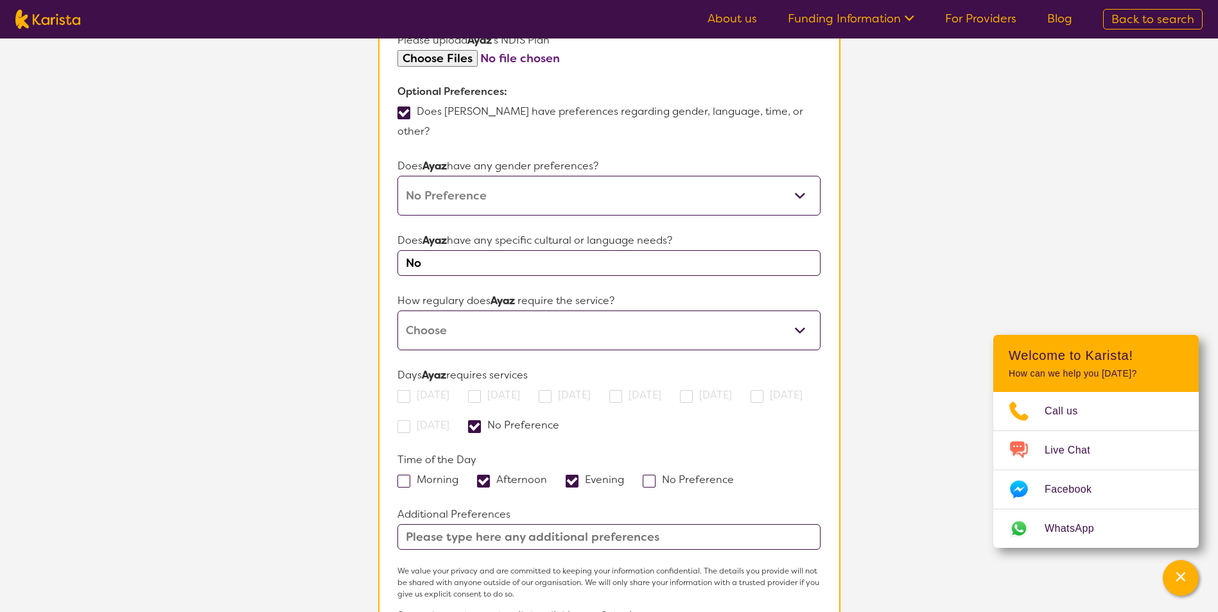
click at [480, 311] on select "Daily Twice a week Weekly Every fortnight Monthly Other" at bounding box center [608, 331] width 422 height 40
select select "Every fortnight"
click at [397, 311] on select "Daily Twice a week Weekly Every fortnight Monthly Other" at bounding box center [608, 331] width 422 height 40
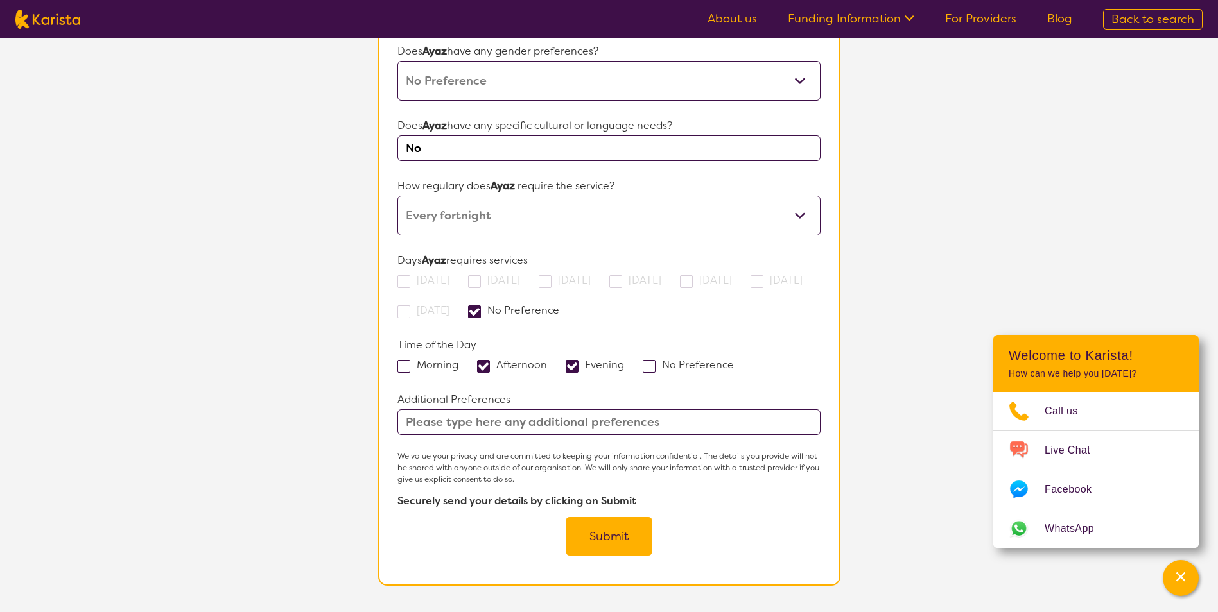
scroll to position [963, 0]
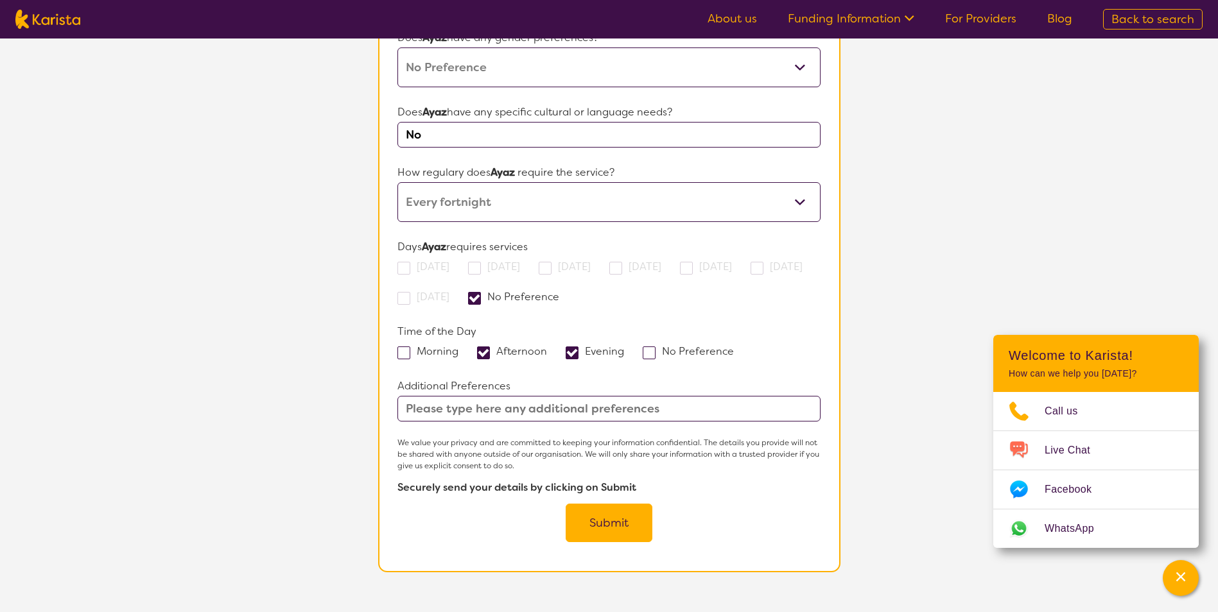
click at [600, 506] on button "Submit" at bounding box center [609, 523] width 87 height 39
